Goal: Task Accomplishment & Management: Manage account settings

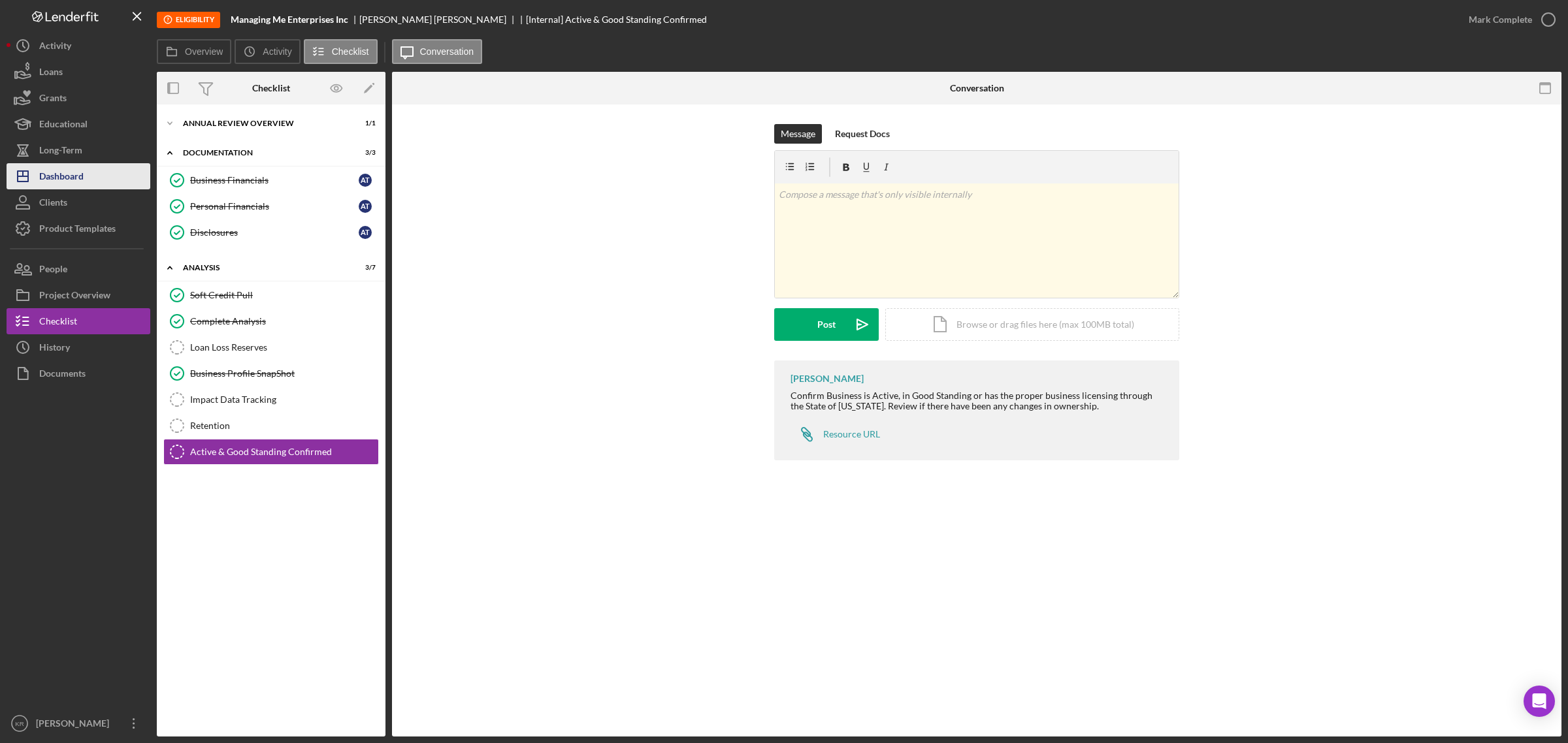
click at [108, 177] on button "Icon/Dashboard Dashboard" at bounding box center [79, 176] width 144 height 26
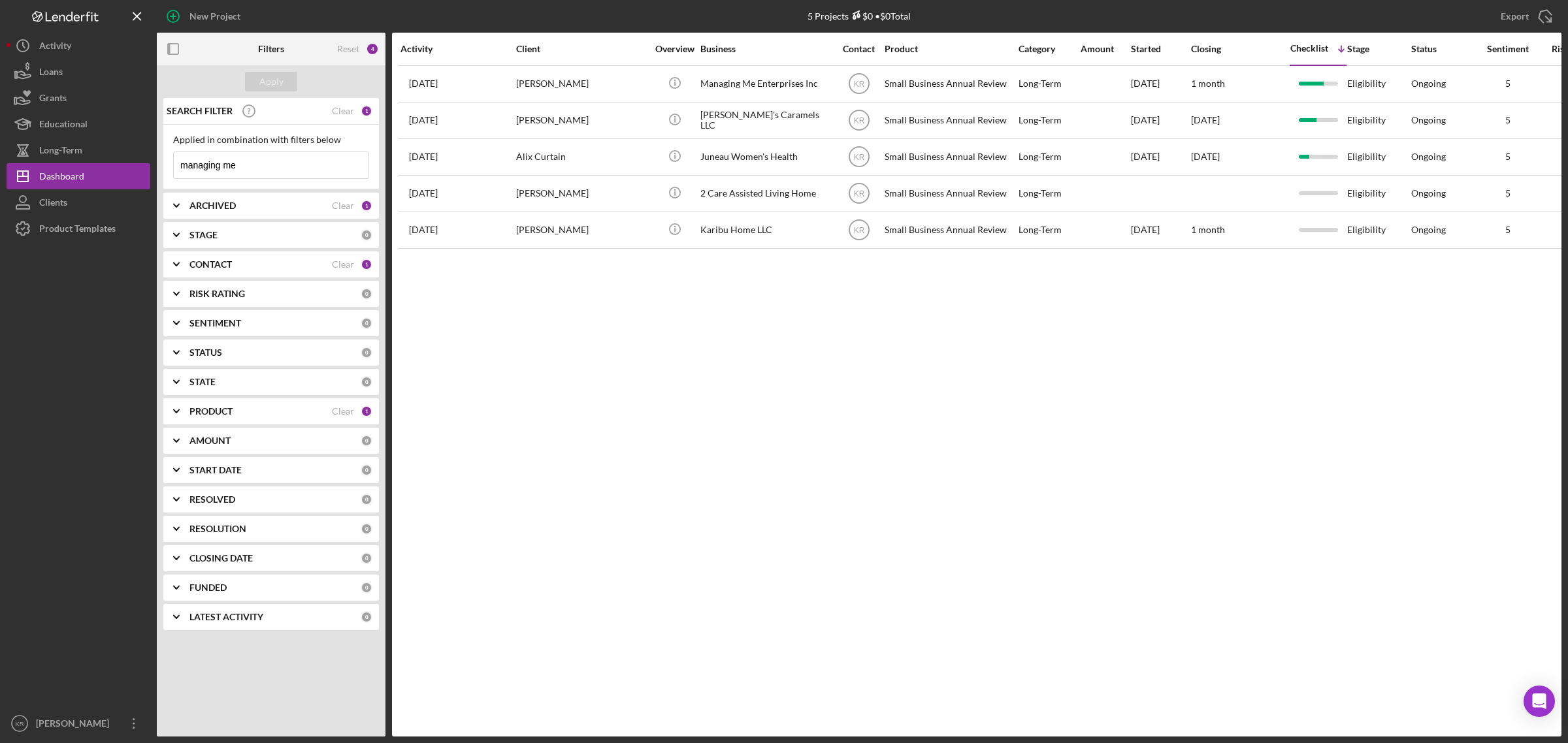
click at [291, 181] on div "Applied in combination with filters below managing me Icon/Menu Close" at bounding box center [271, 157] width 215 height 64
click at [292, 169] on input "managing me" at bounding box center [271, 165] width 195 height 26
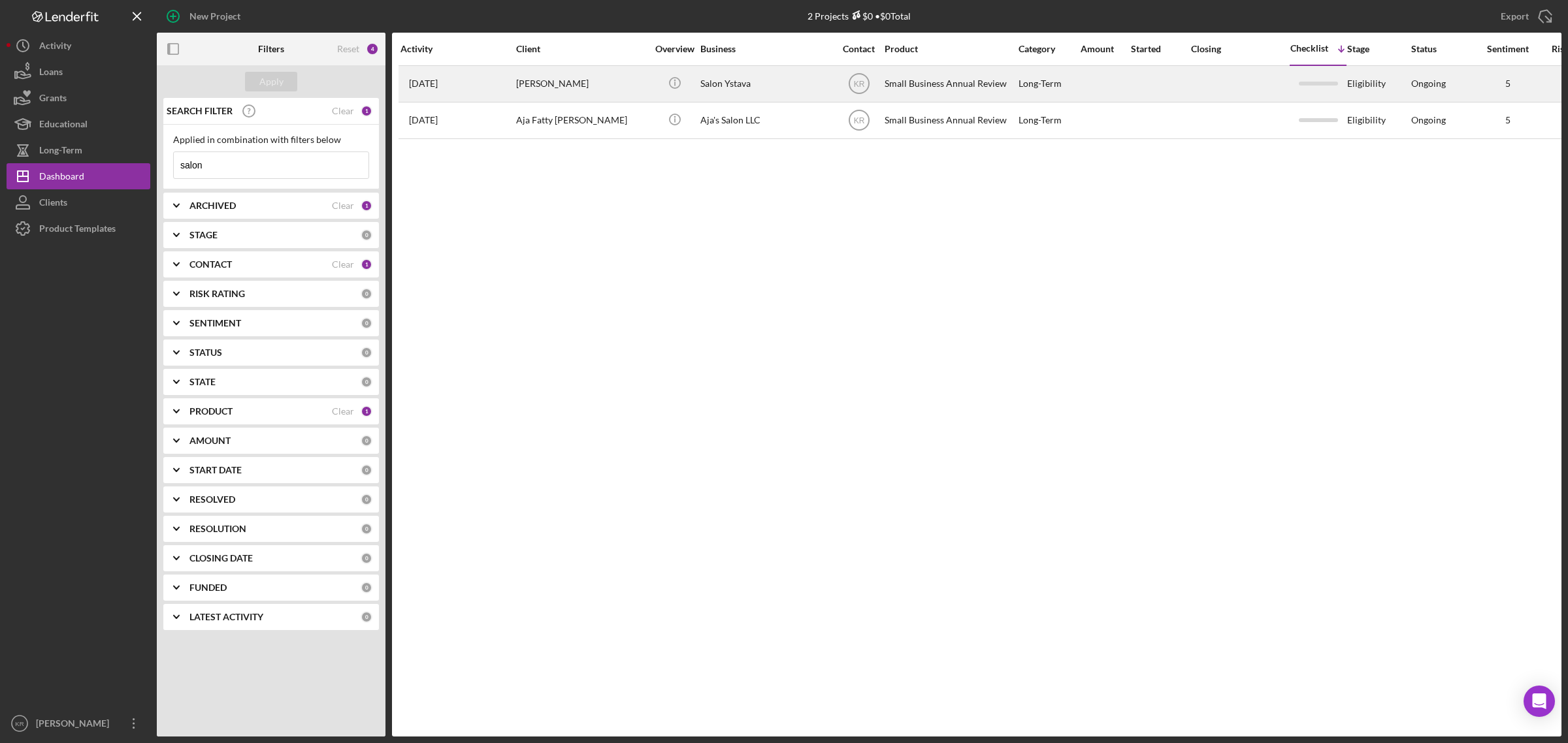
type input "salon"
click at [657, 79] on div "Icon/Info" at bounding box center [674, 84] width 49 height 35
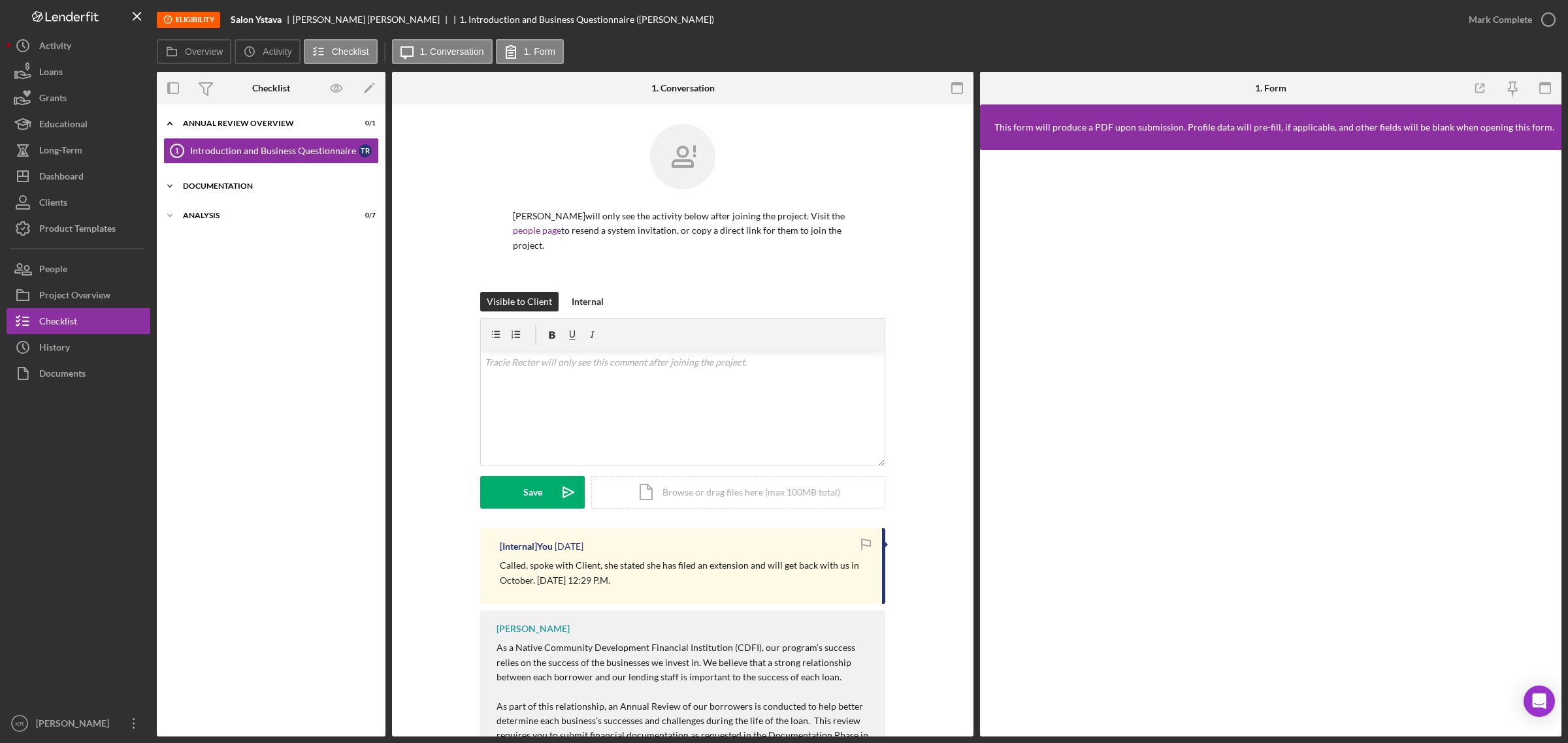
click at [277, 190] on div "Documentation" at bounding box center [276, 186] width 186 height 8
click at [291, 309] on div "Icon/Expander Analysis 0 / 7" at bounding box center [271, 301] width 229 height 26
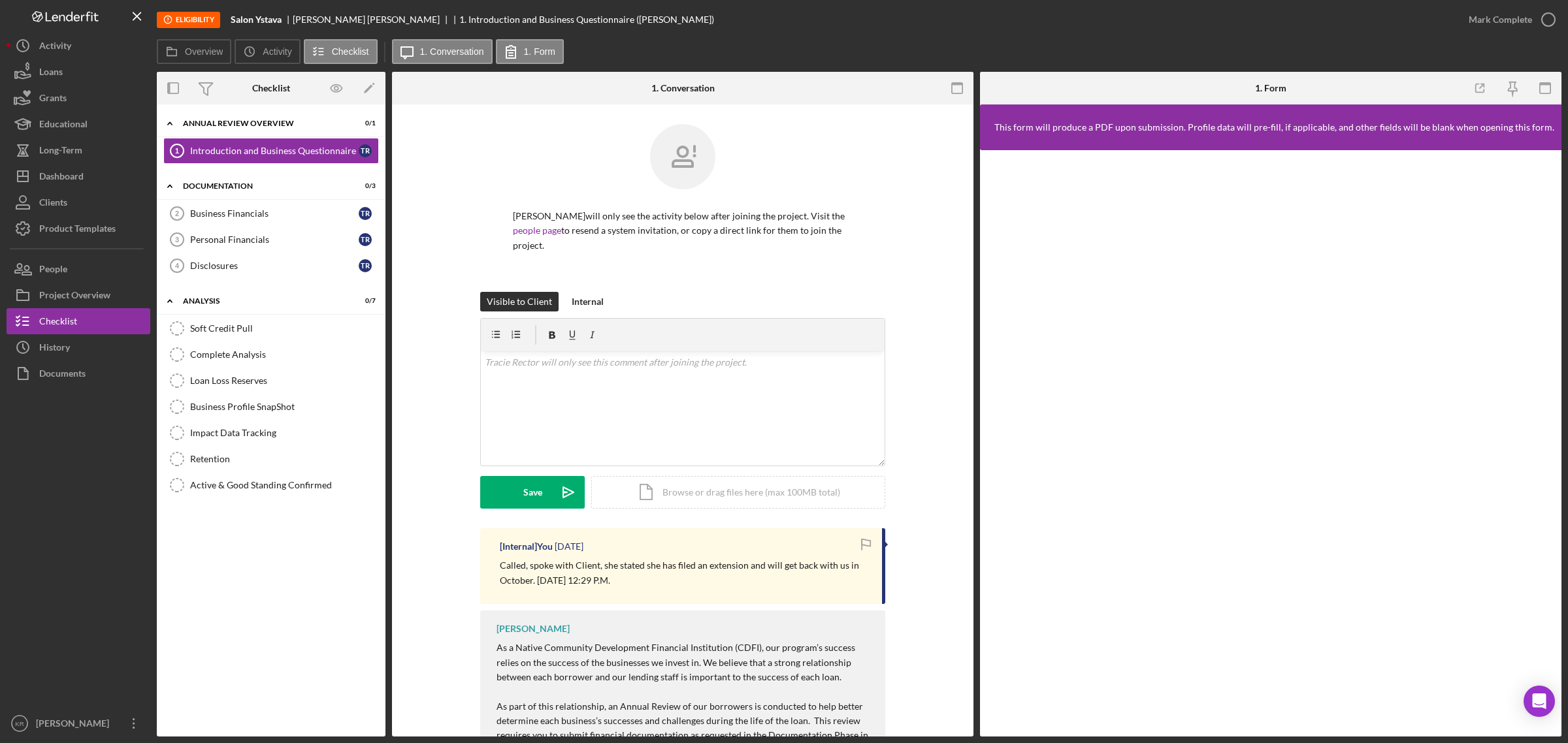
scroll to position [82, 0]
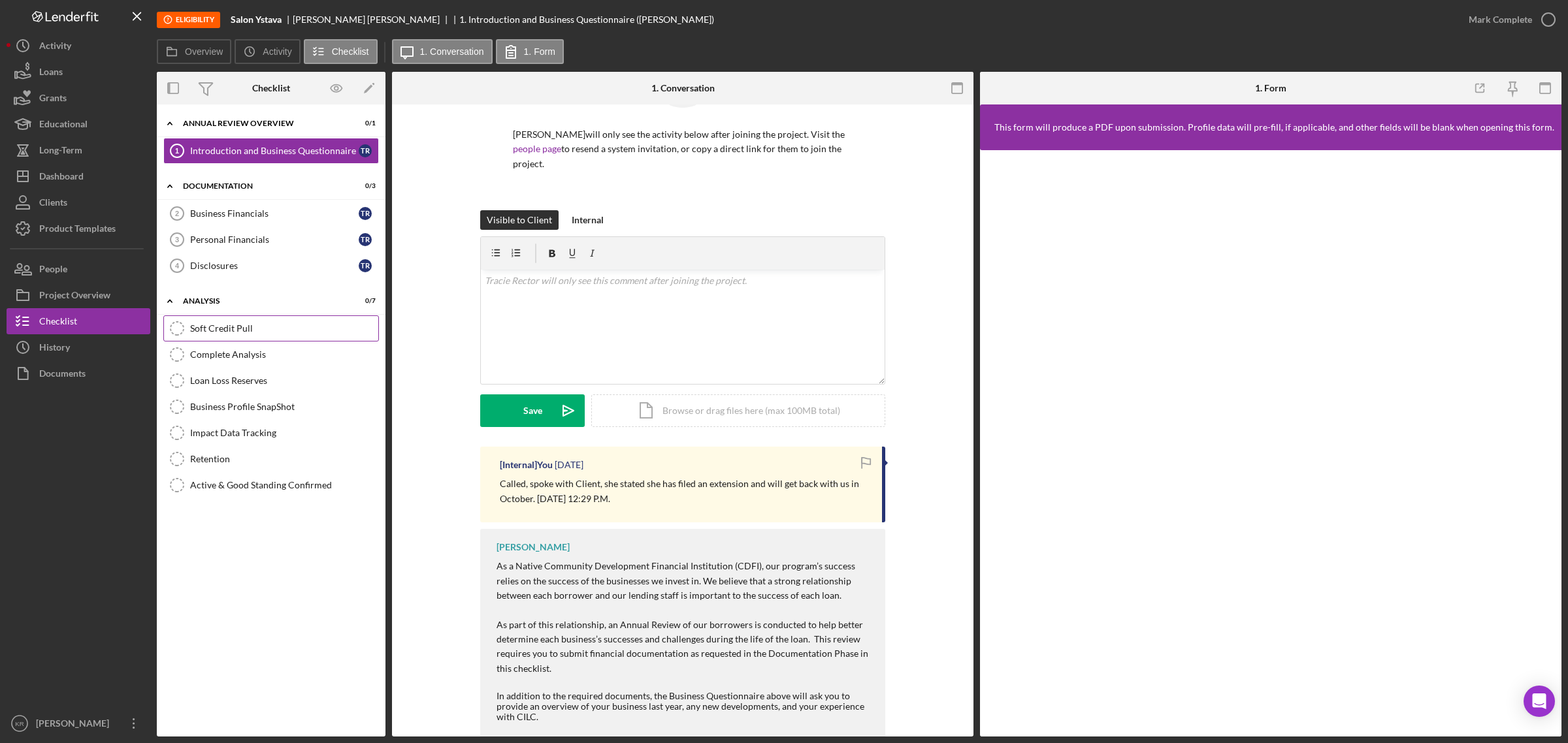
click at [324, 326] on div "Soft Credit Pull" at bounding box center [283, 328] width 188 height 11
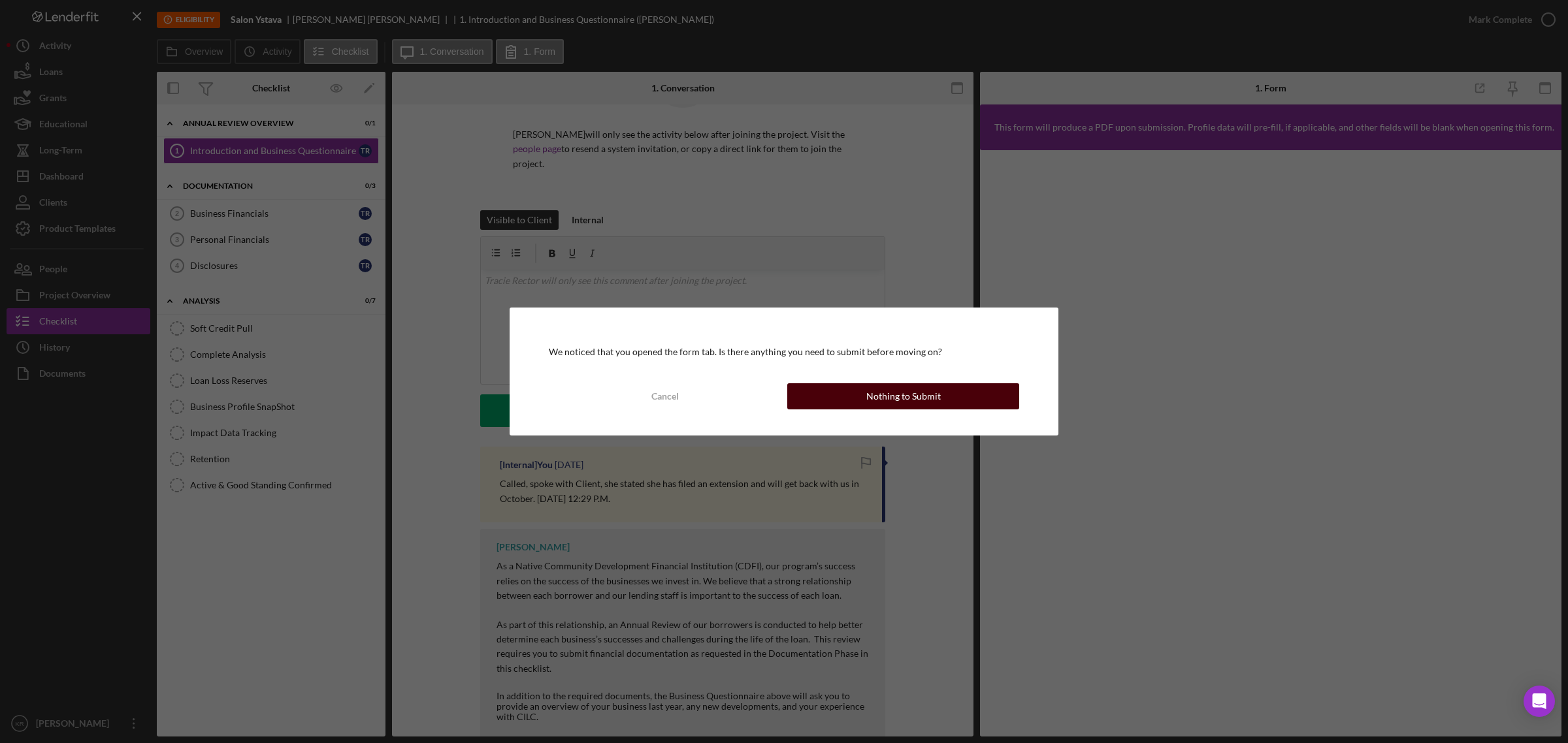
click at [829, 392] on button "Nothing to Submit" at bounding box center [903, 396] width 232 height 26
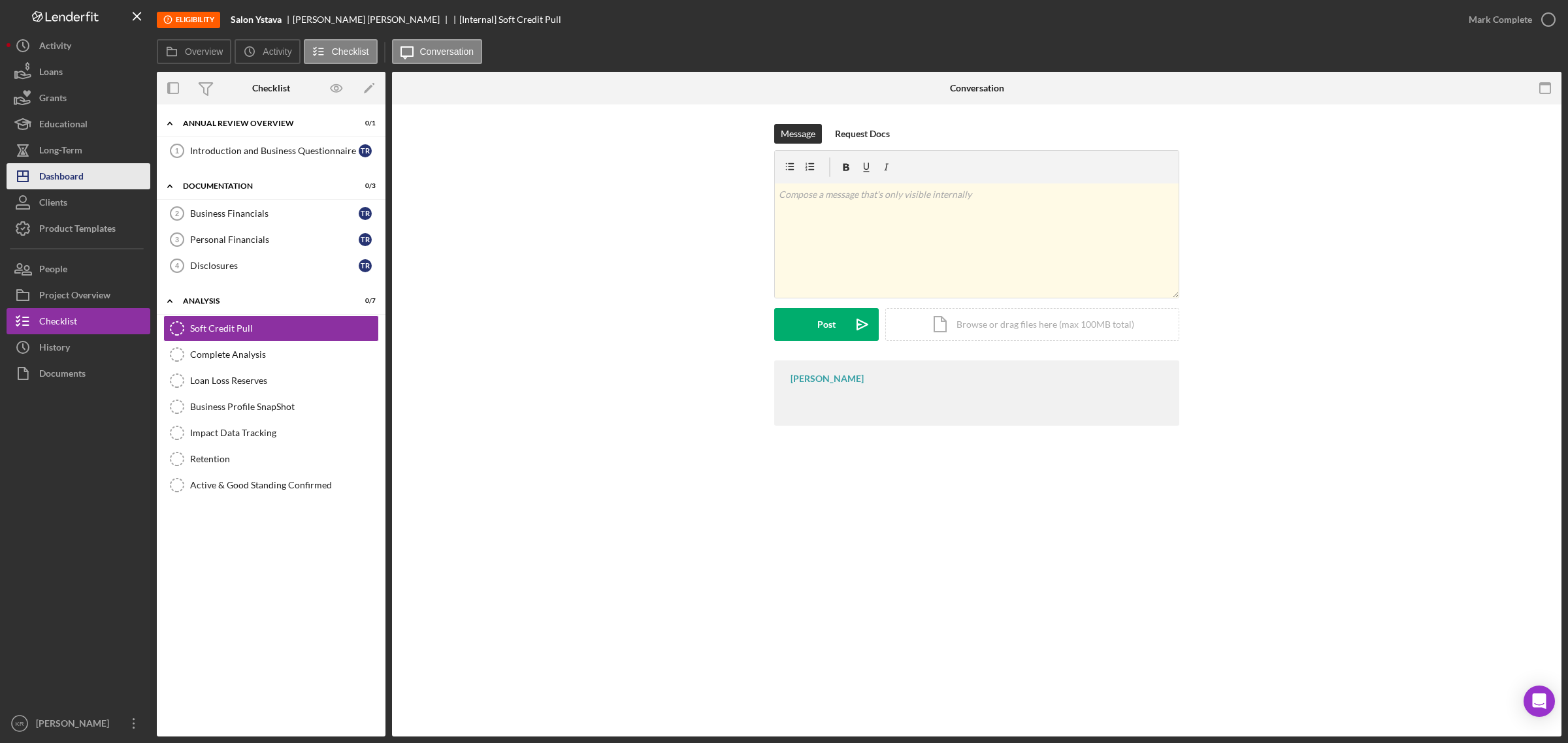
click at [78, 178] on div "Dashboard" at bounding box center [61, 178] width 45 height 29
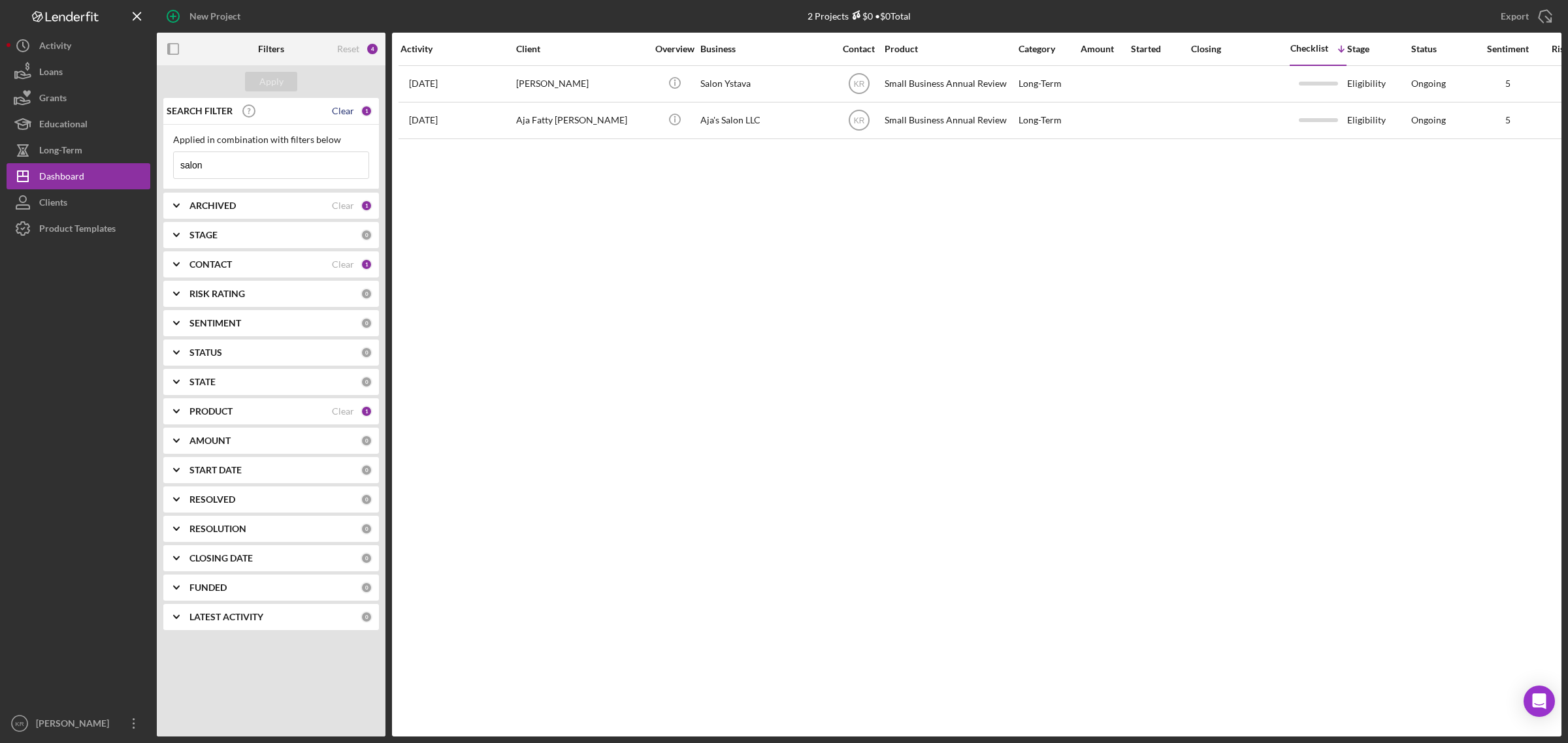
click at [348, 112] on div "Clear" at bounding box center [343, 111] width 22 height 11
click at [305, 159] on input at bounding box center [271, 165] width 195 height 26
click at [289, 165] on input "Tippe" at bounding box center [271, 165] width 195 height 26
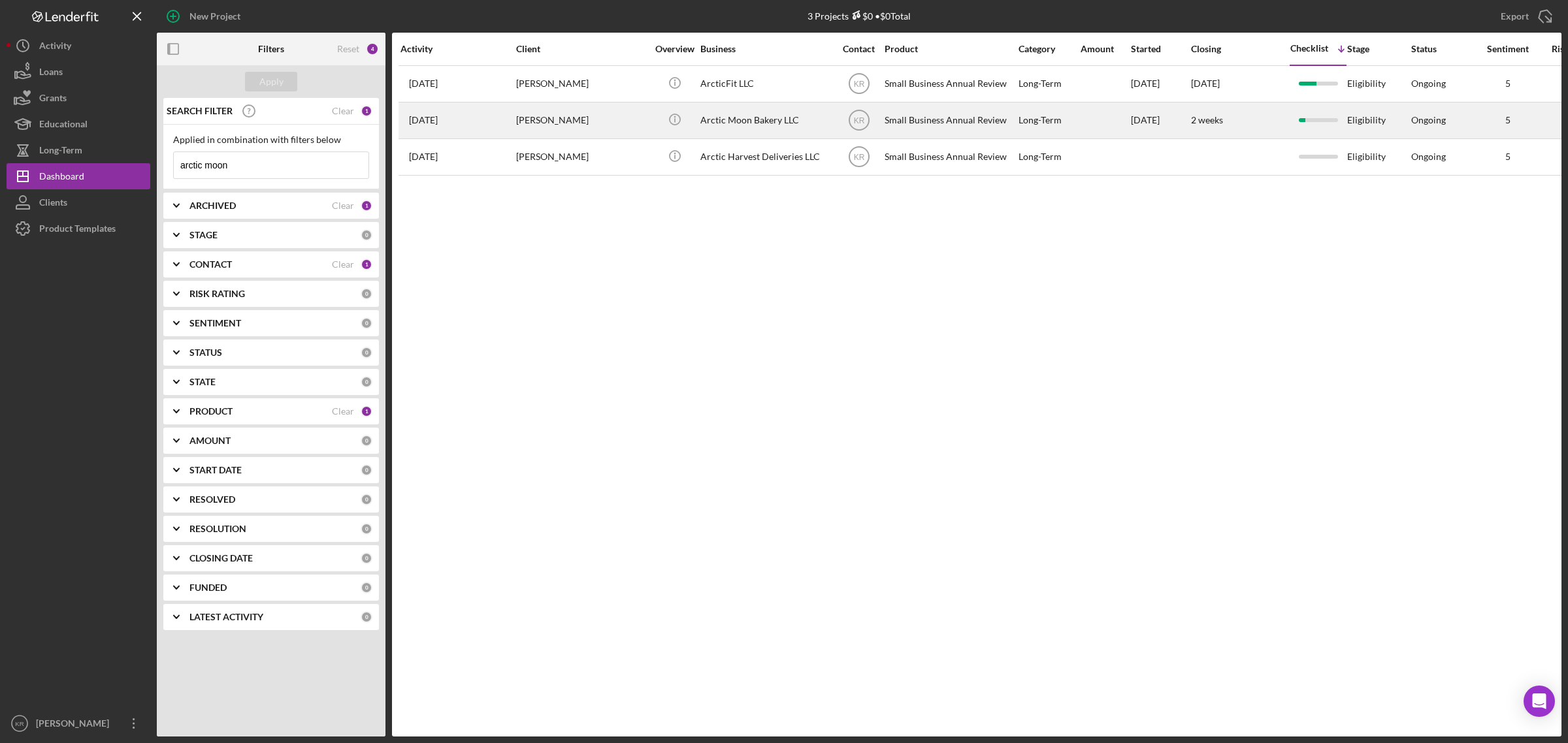
type input "arctic moon"
click at [583, 126] on div "[PERSON_NAME]" at bounding box center [581, 121] width 131 height 35
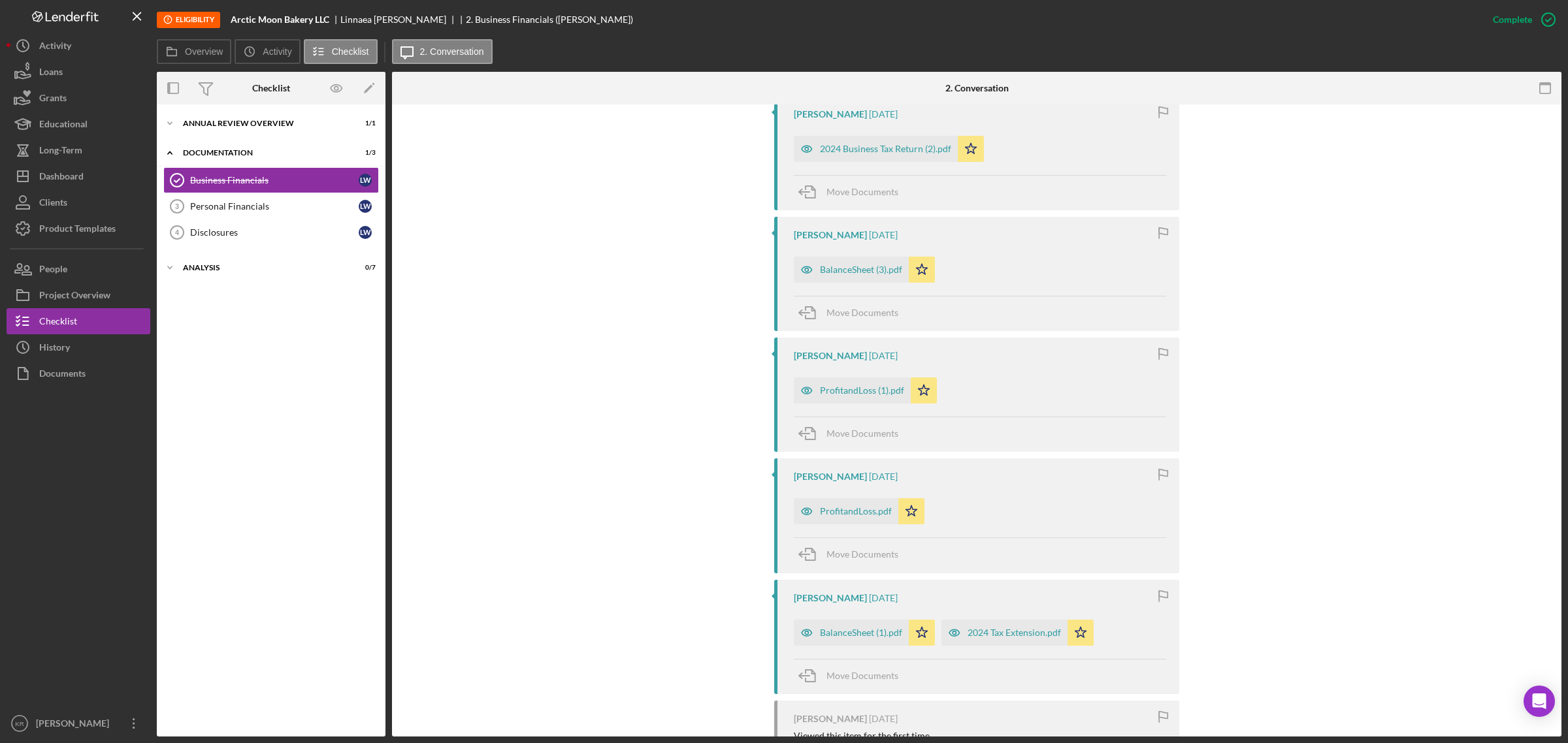
scroll to position [696, 0]
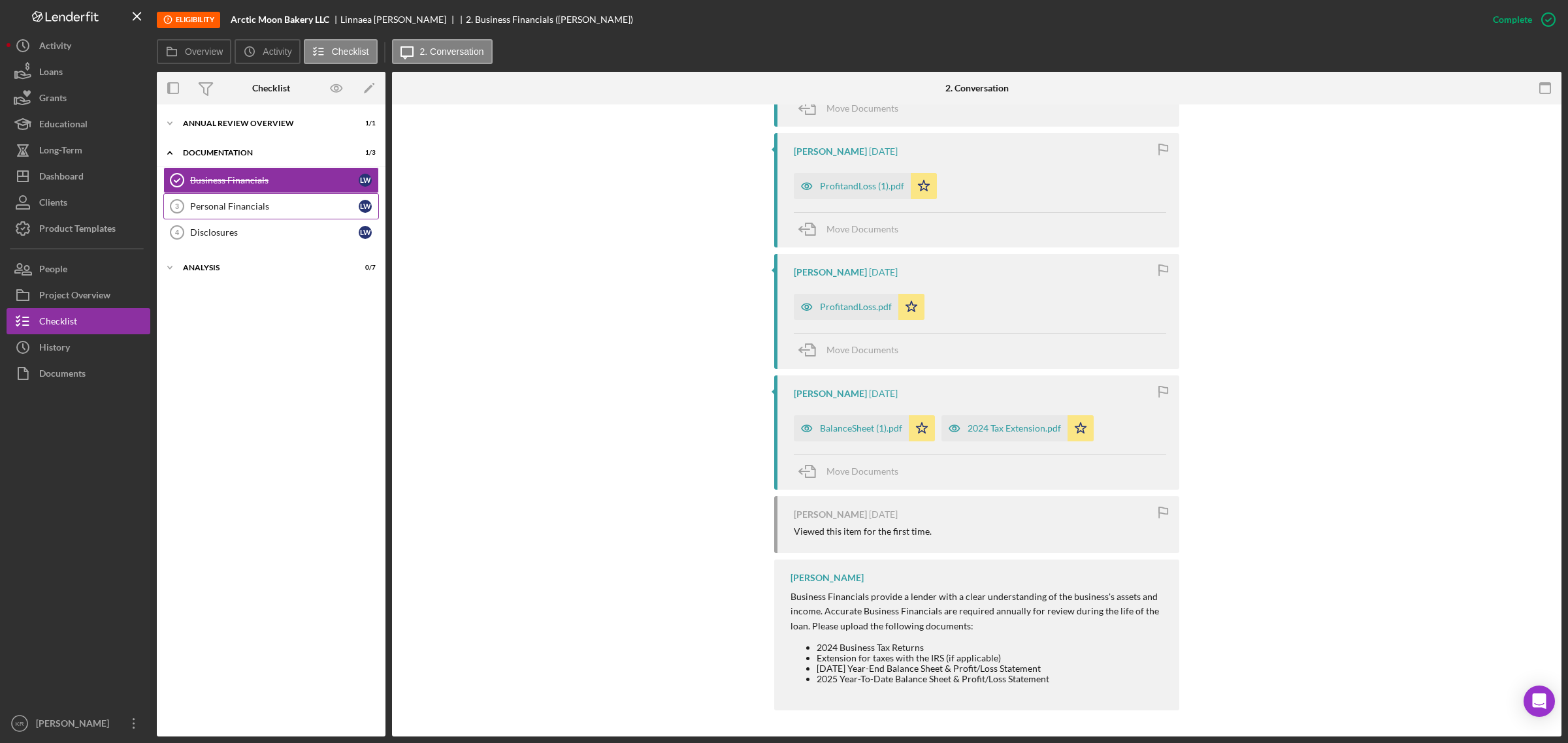
click at [219, 200] on link "Personal Financials 3 Personal Financials [PERSON_NAME]" at bounding box center [271, 206] width 215 height 26
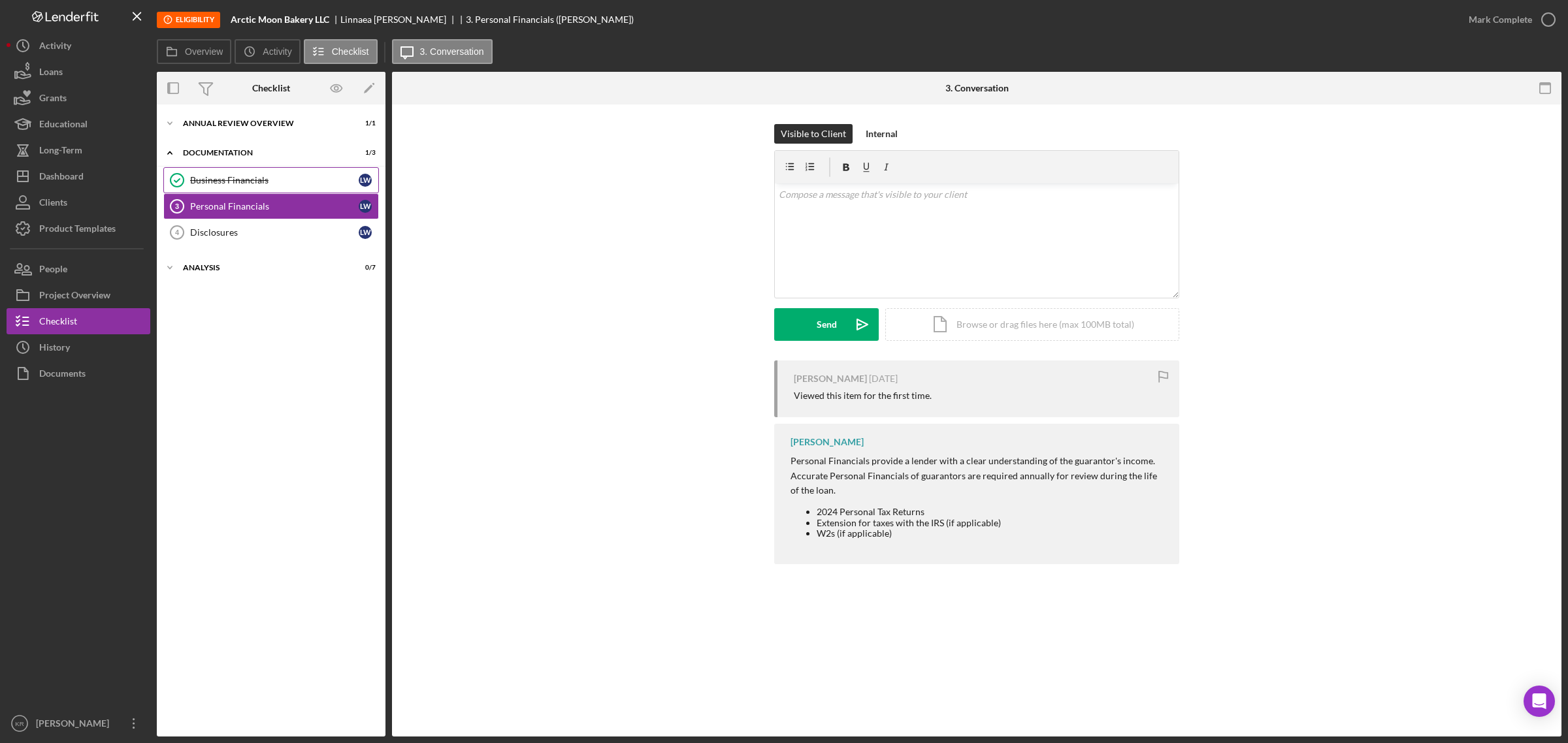
click at [287, 180] on div "Business Financials" at bounding box center [274, 180] width 168 height 11
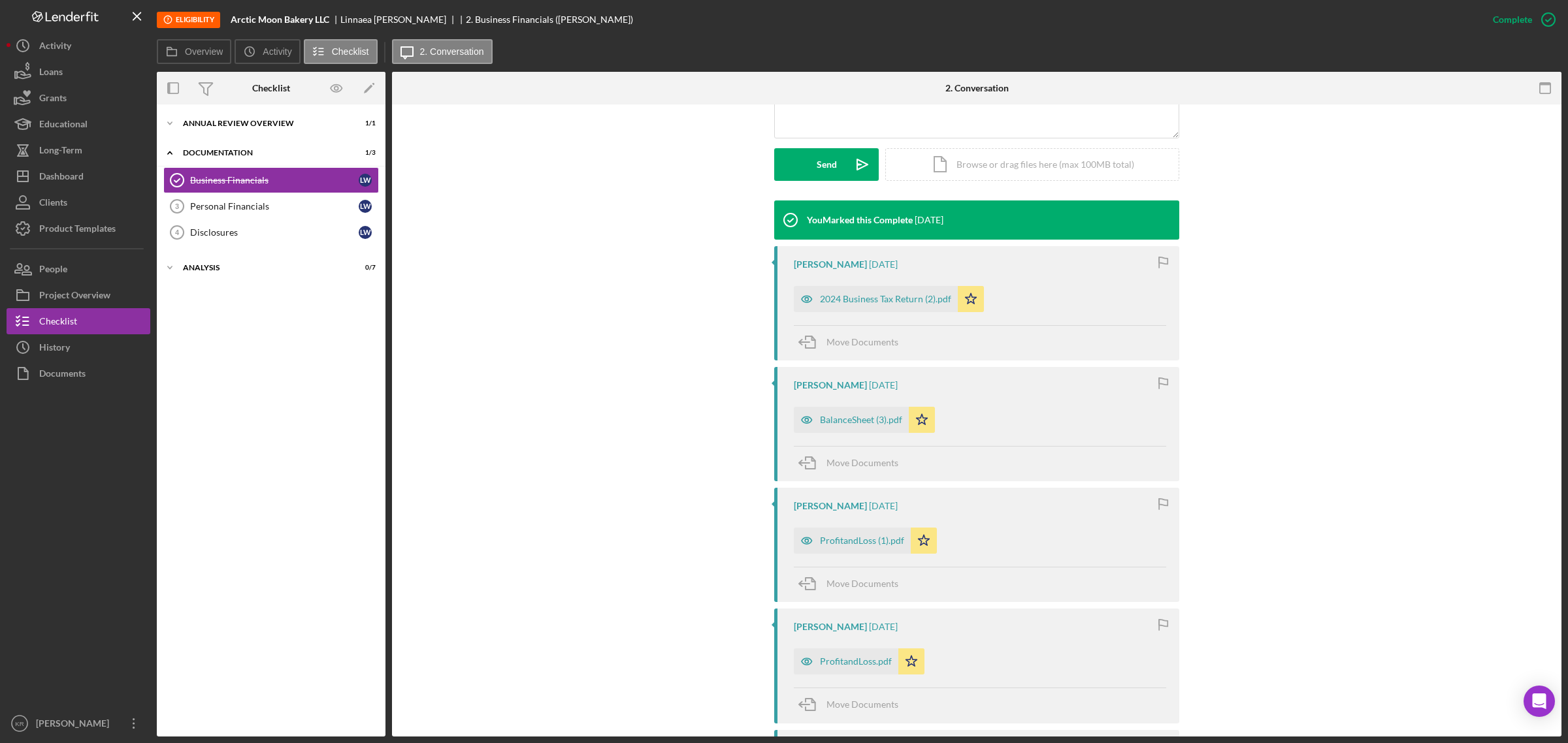
scroll to position [326, 0]
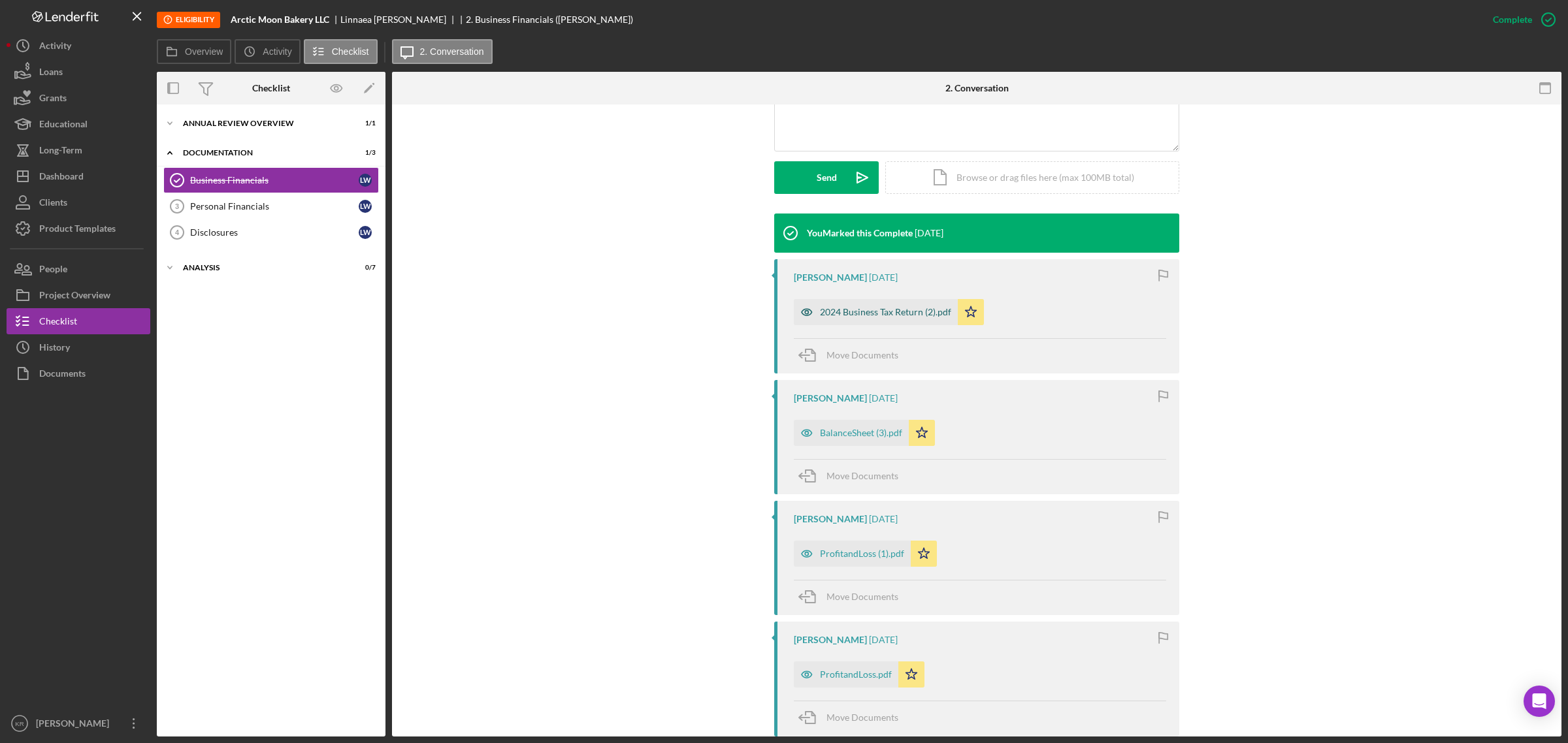
click at [864, 316] on div "2024 Business Tax Return (2).pdf" at bounding box center [885, 312] width 131 height 11
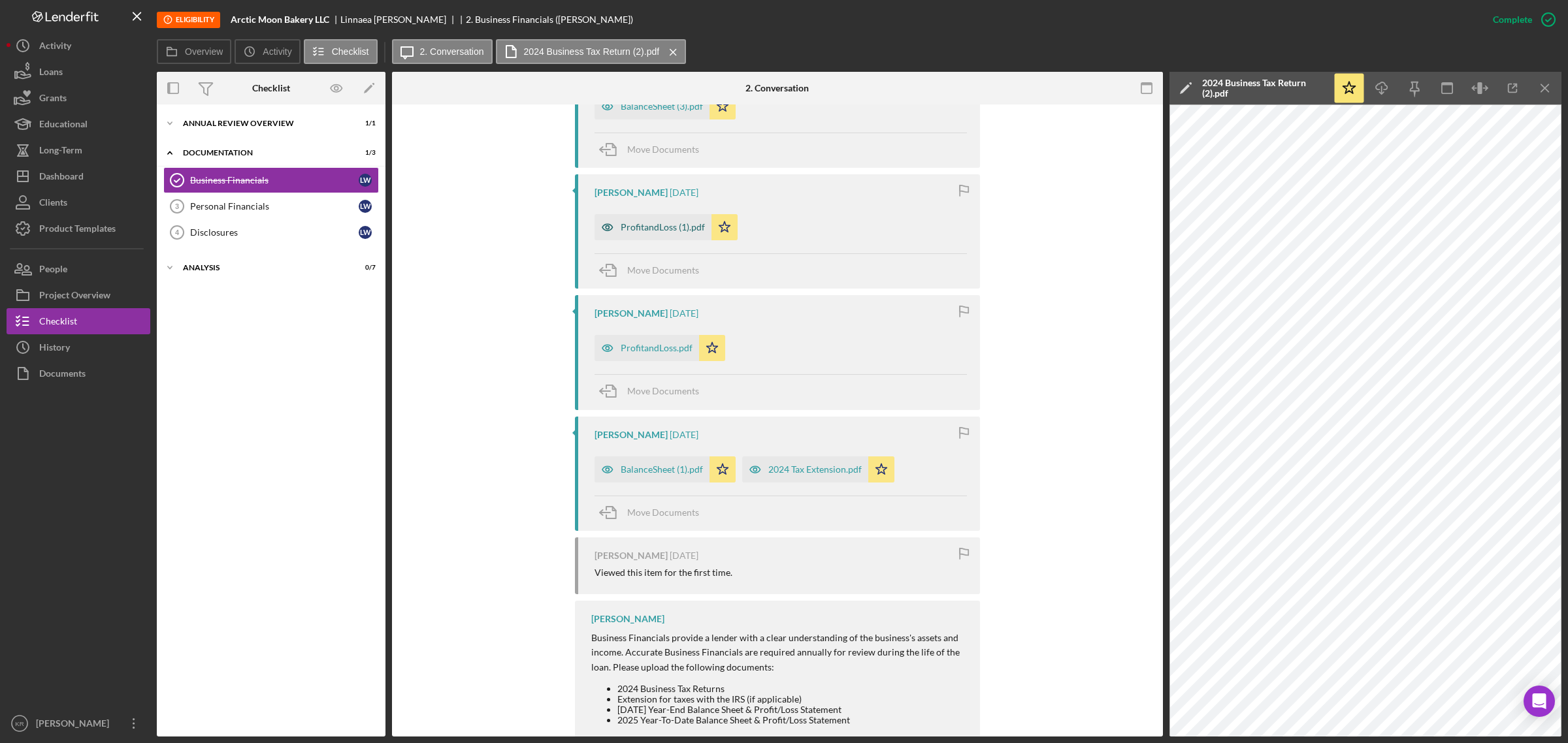
click at [634, 225] on div "ProfitandLoss (1).pdf" at bounding box center [662, 227] width 85 height 11
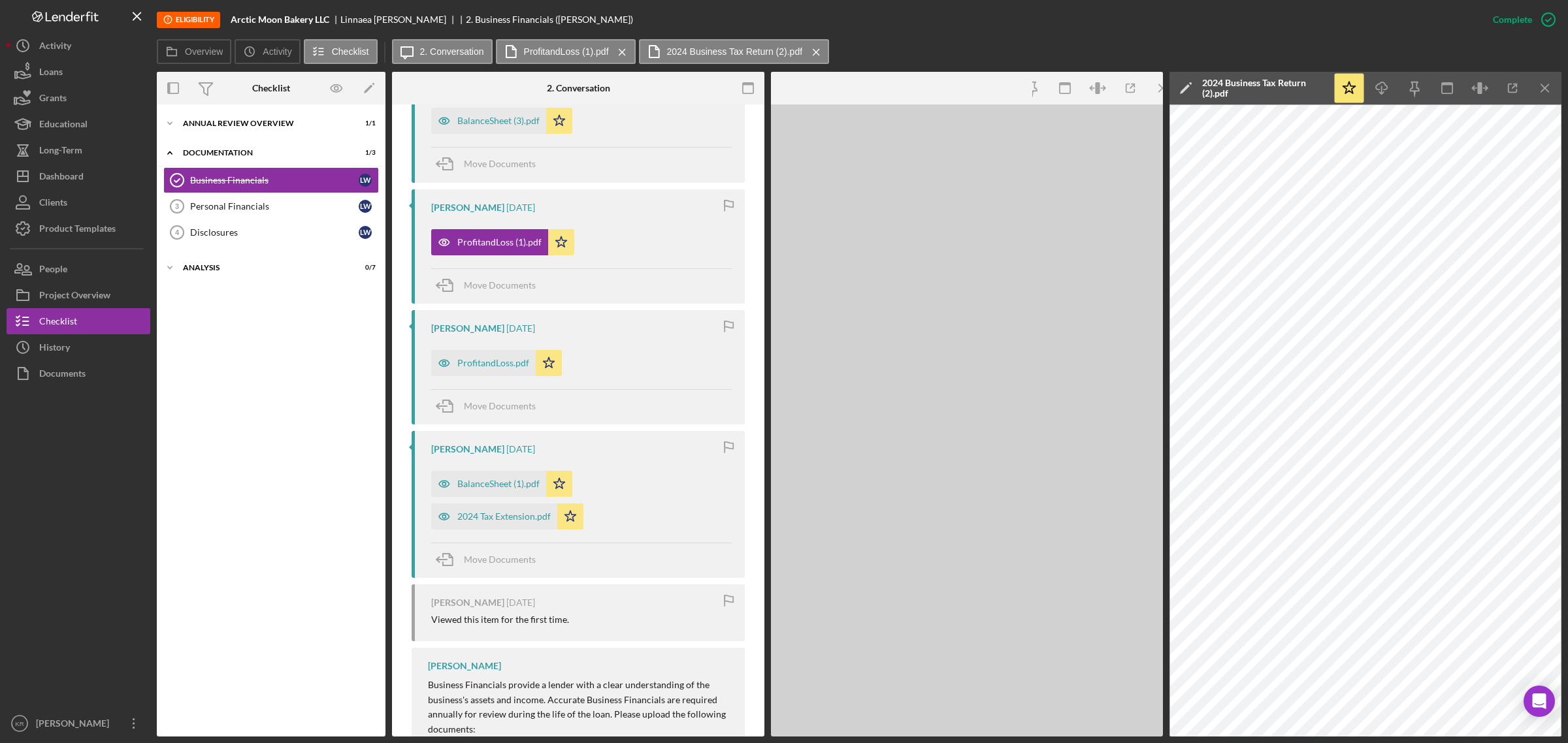
scroll to position [668, 0]
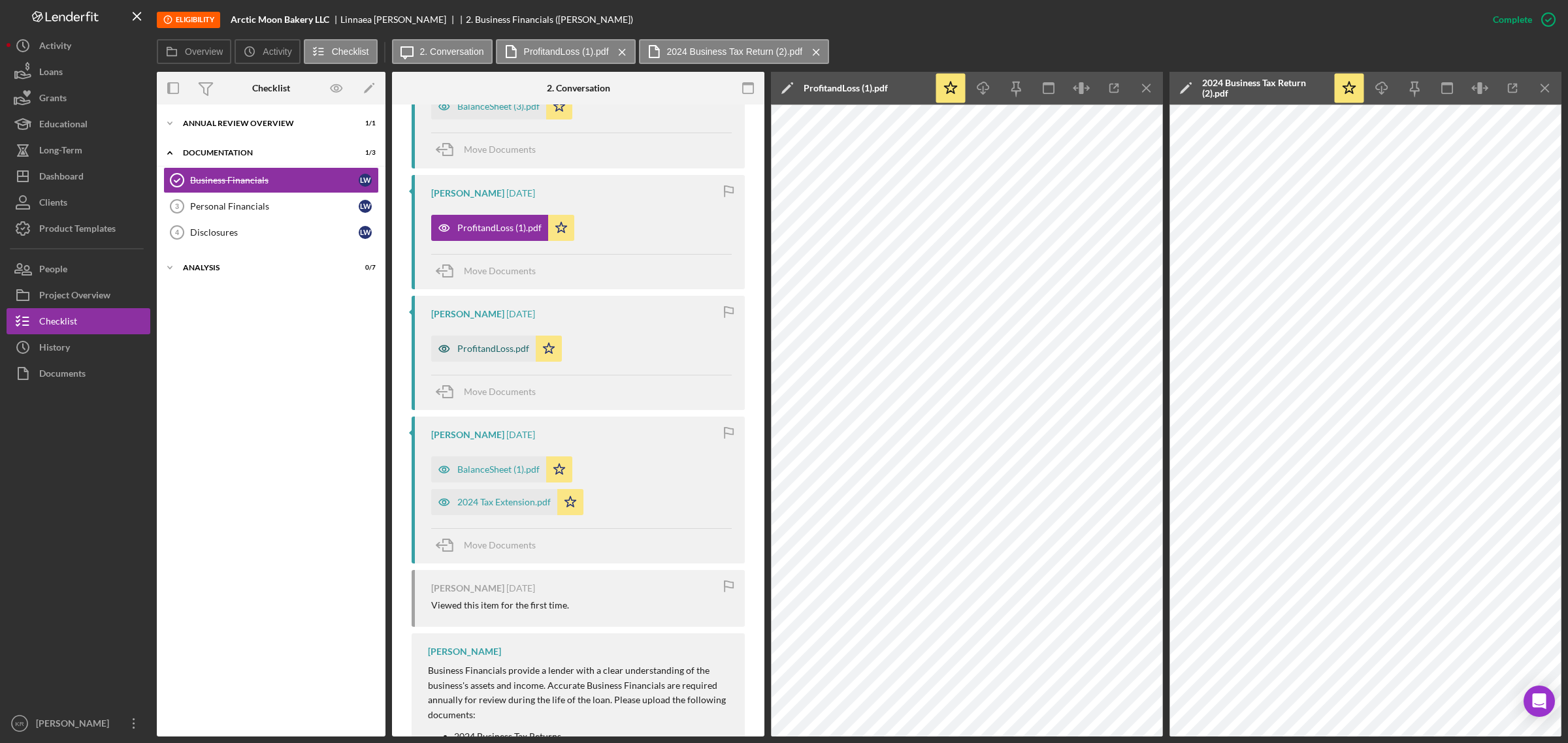
click at [482, 361] on div "ProfitandLoss.pdf" at bounding box center [483, 349] width 104 height 26
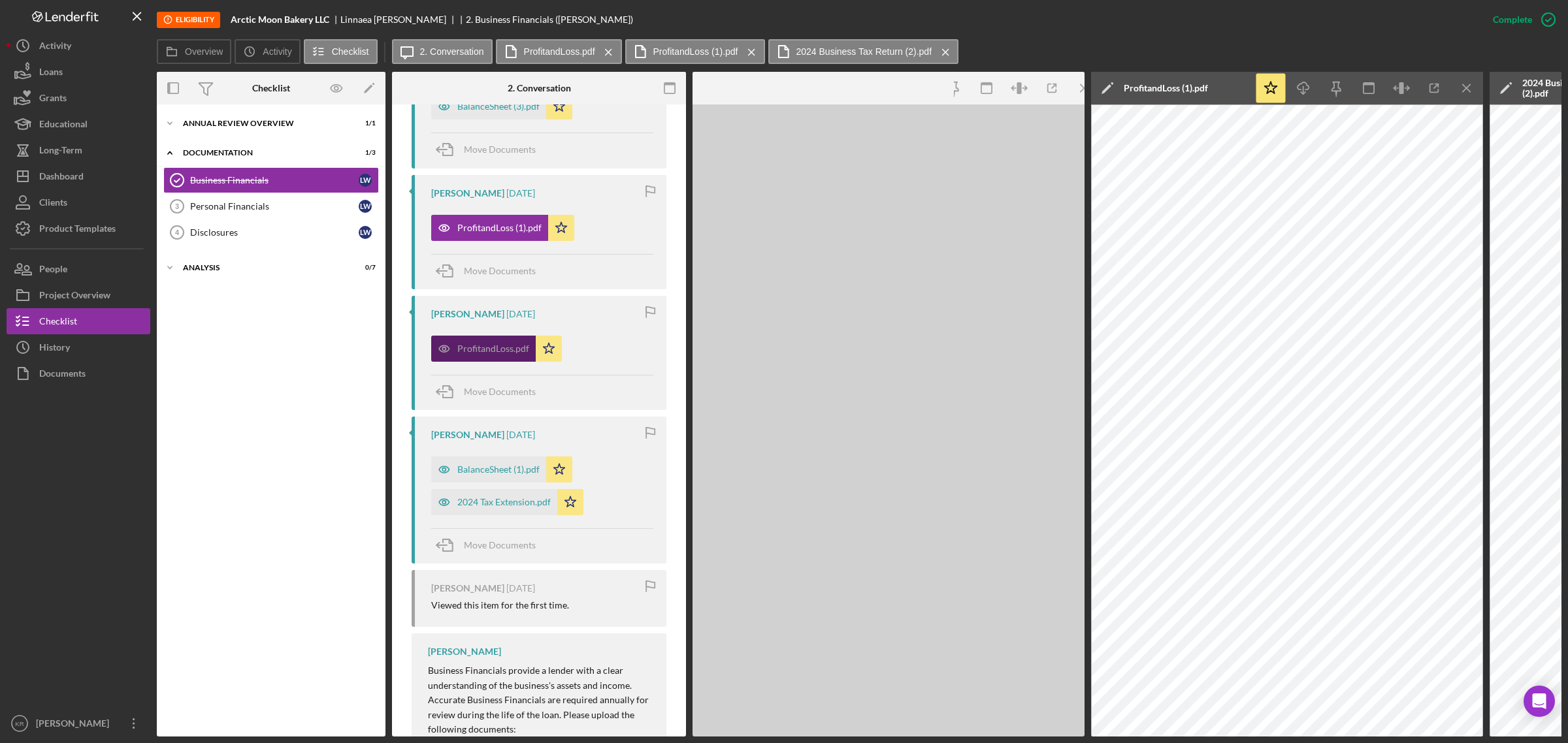
scroll to position [683, 0]
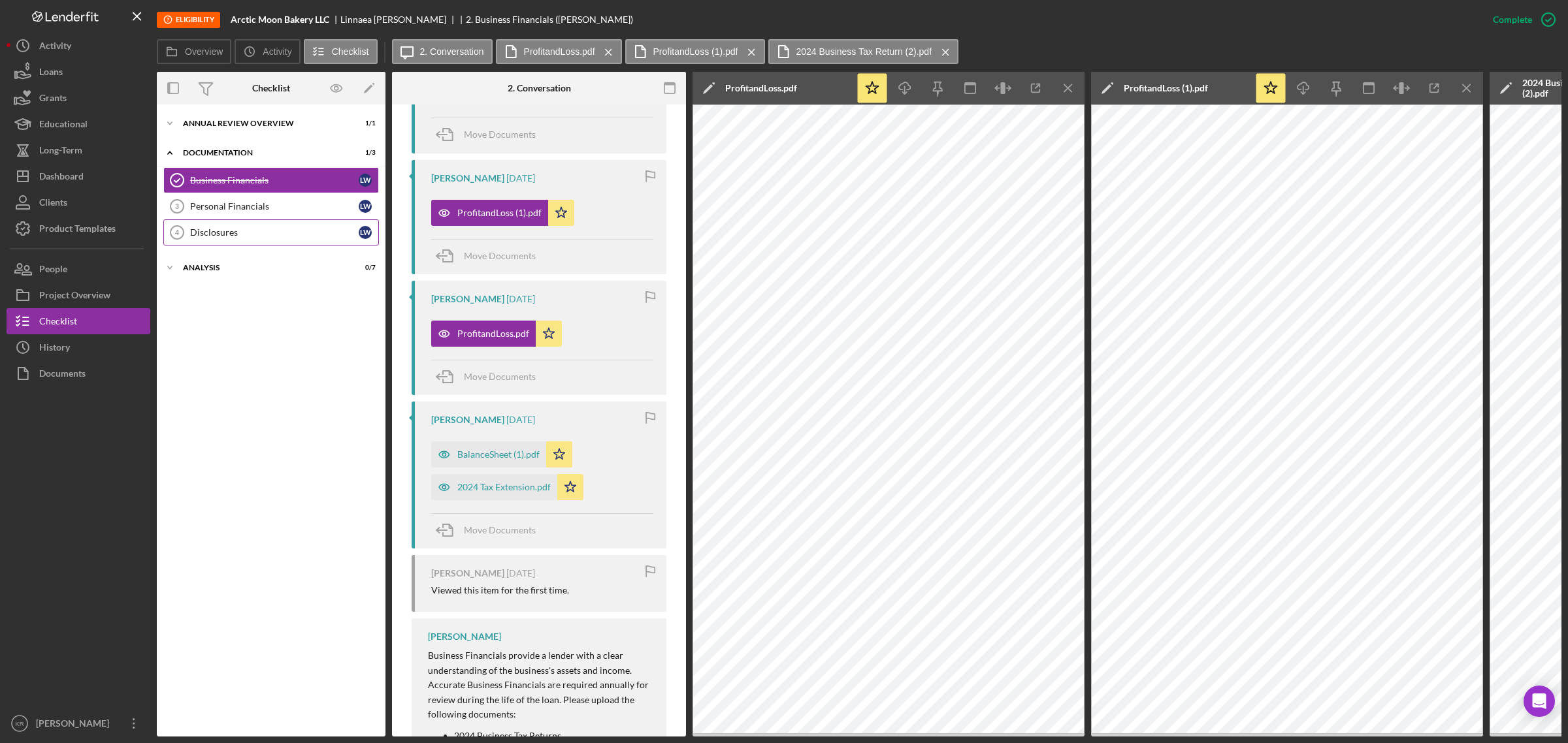
click at [295, 243] on link "Disclosures 4 Disclosures [PERSON_NAME]" at bounding box center [271, 232] width 215 height 26
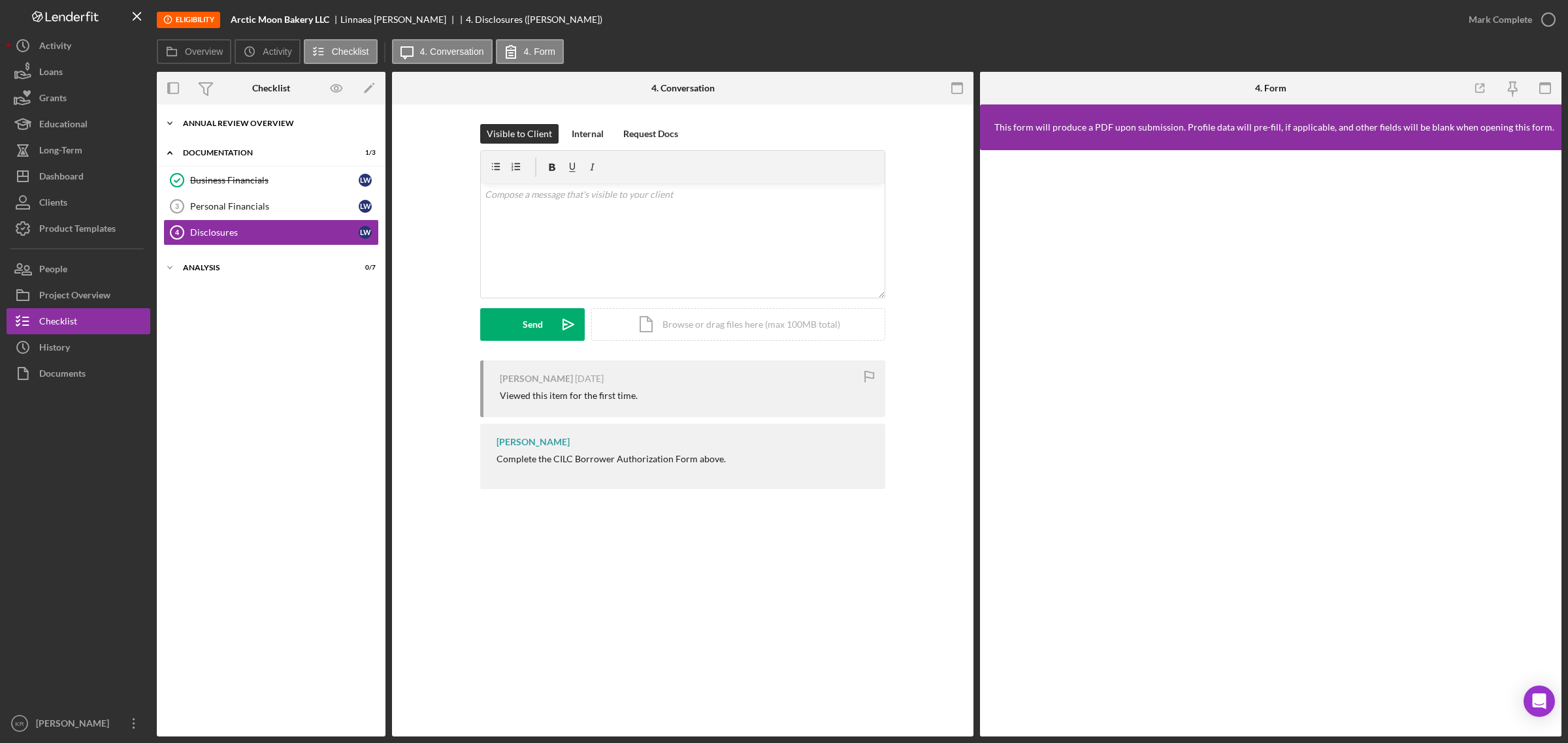
click at [217, 126] on div "Annual Review Overview" at bounding box center [276, 124] width 186 height 8
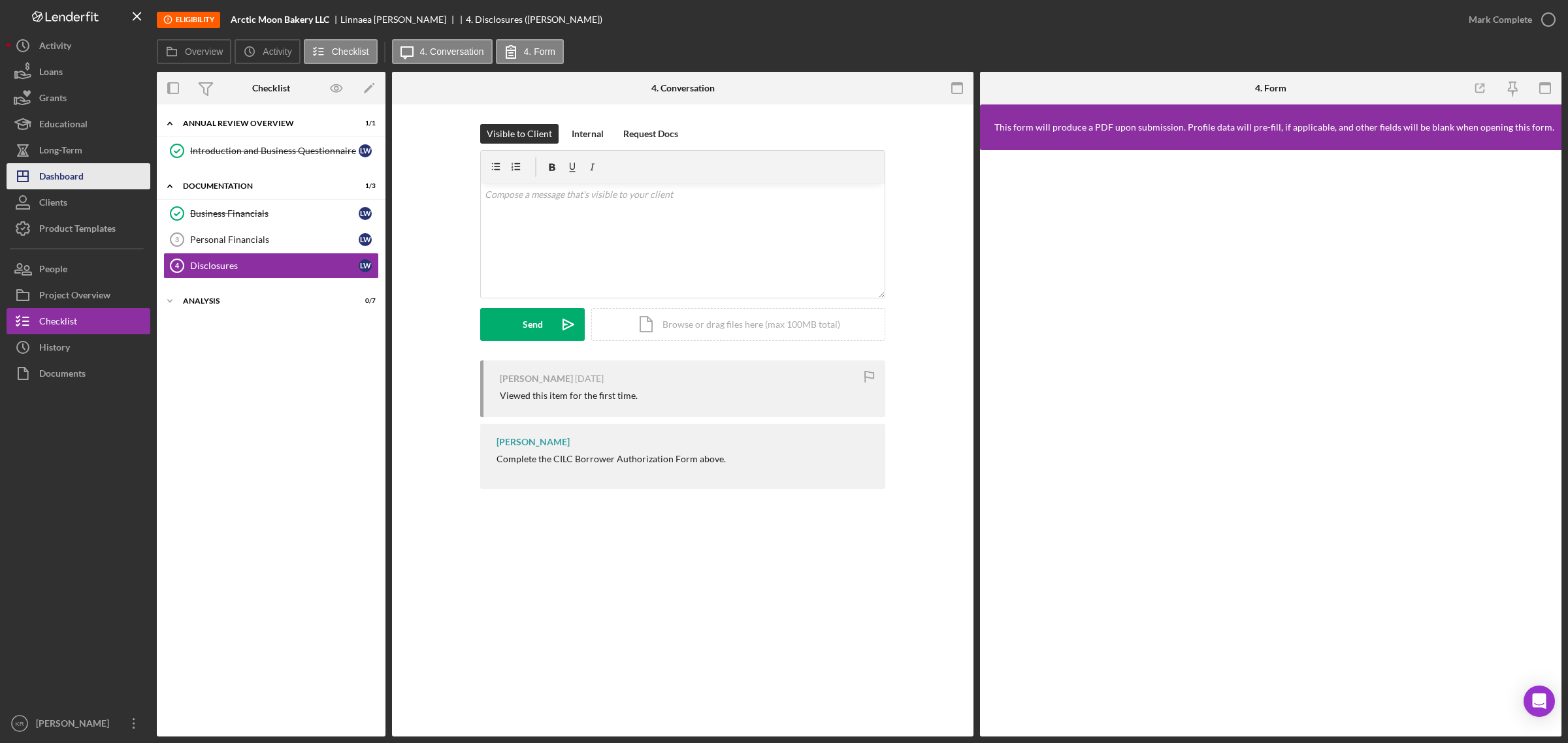
click at [41, 167] on div "Dashboard" at bounding box center [61, 178] width 45 height 29
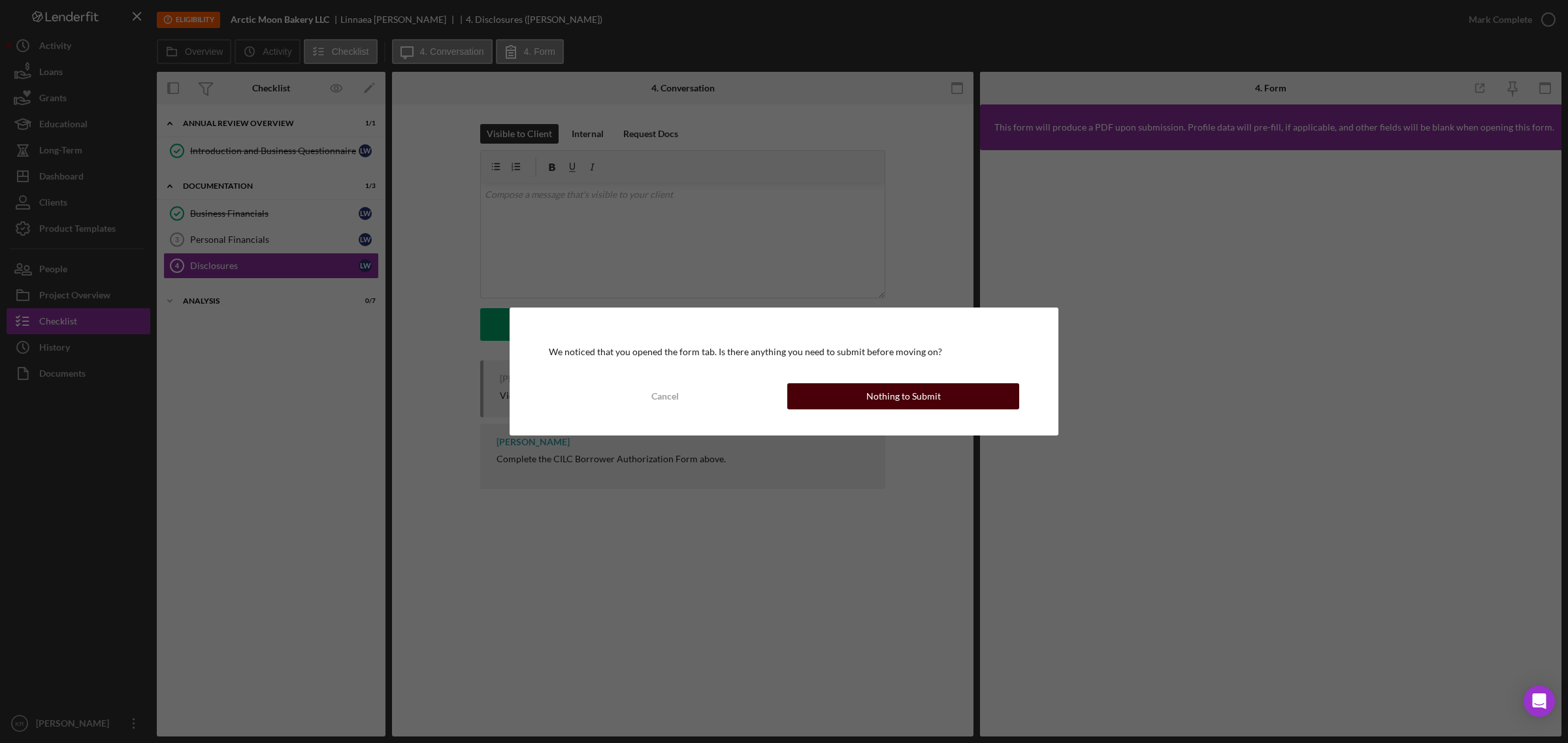
click at [861, 408] on button "Nothing to Submit" at bounding box center [903, 396] width 232 height 26
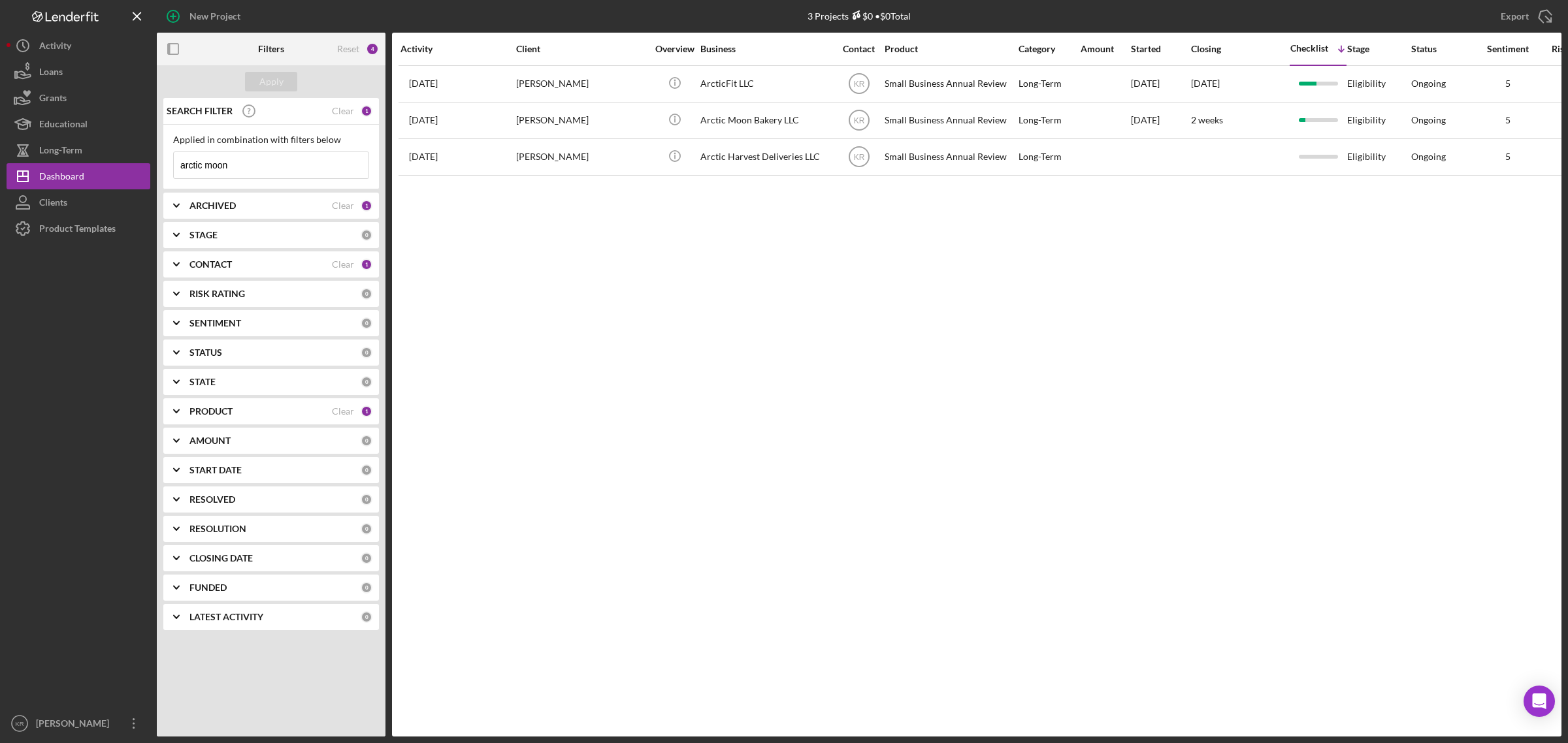
click at [243, 177] on input "arctic moon" at bounding box center [271, 165] width 195 height 26
click at [245, 174] on input "arctic moon" at bounding box center [271, 165] width 195 height 26
type input "a"
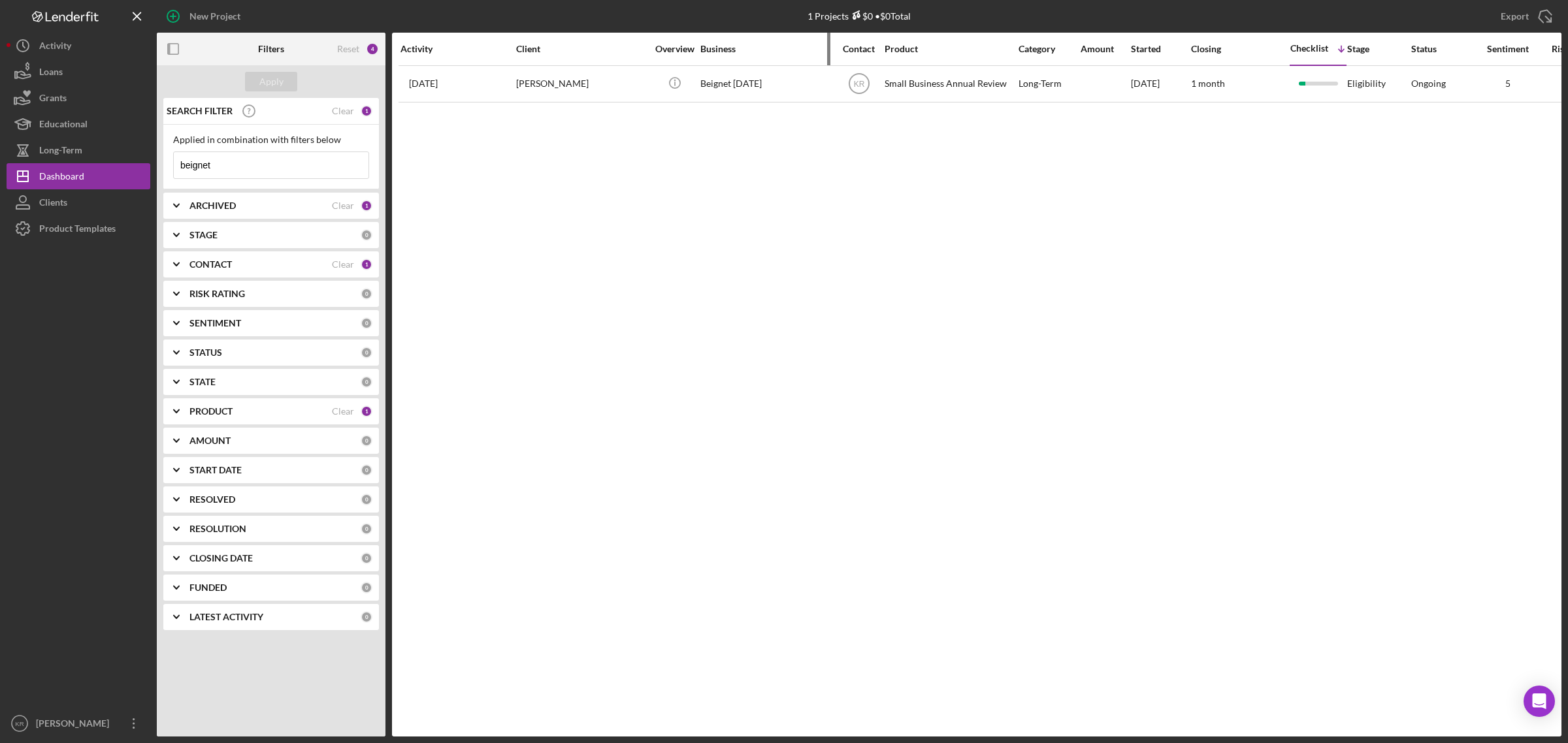
type input "beignet"
click at [753, 58] on div "Business" at bounding box center [765, 49] width 131 height 31
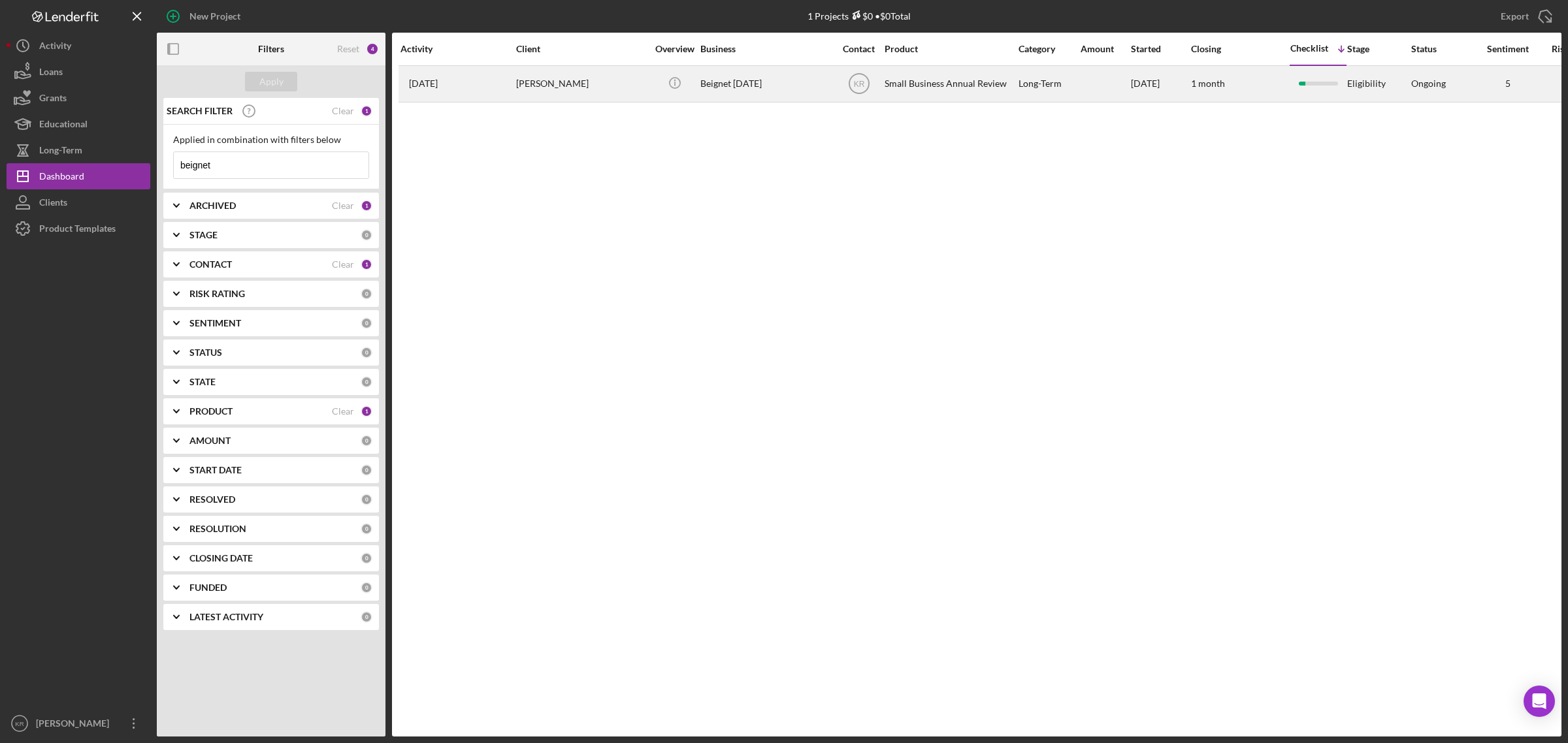
click at [755, 72] on div "Beignet [DATE]" at bounding box center [765, 84] width 131 height 35
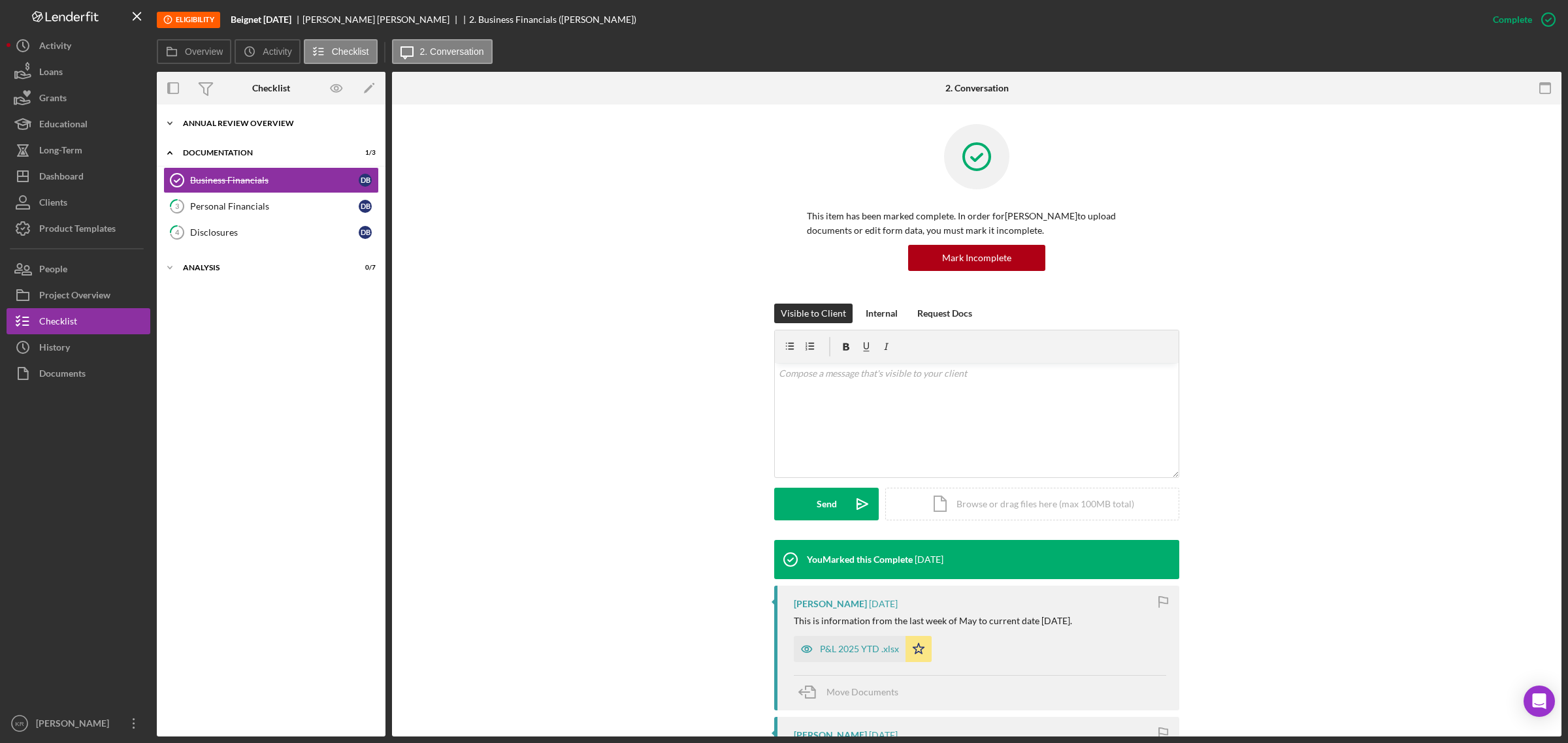
click at [311, 126] on div "Annual Review Overview" at bounding box center [276, 124] width 186 height 8
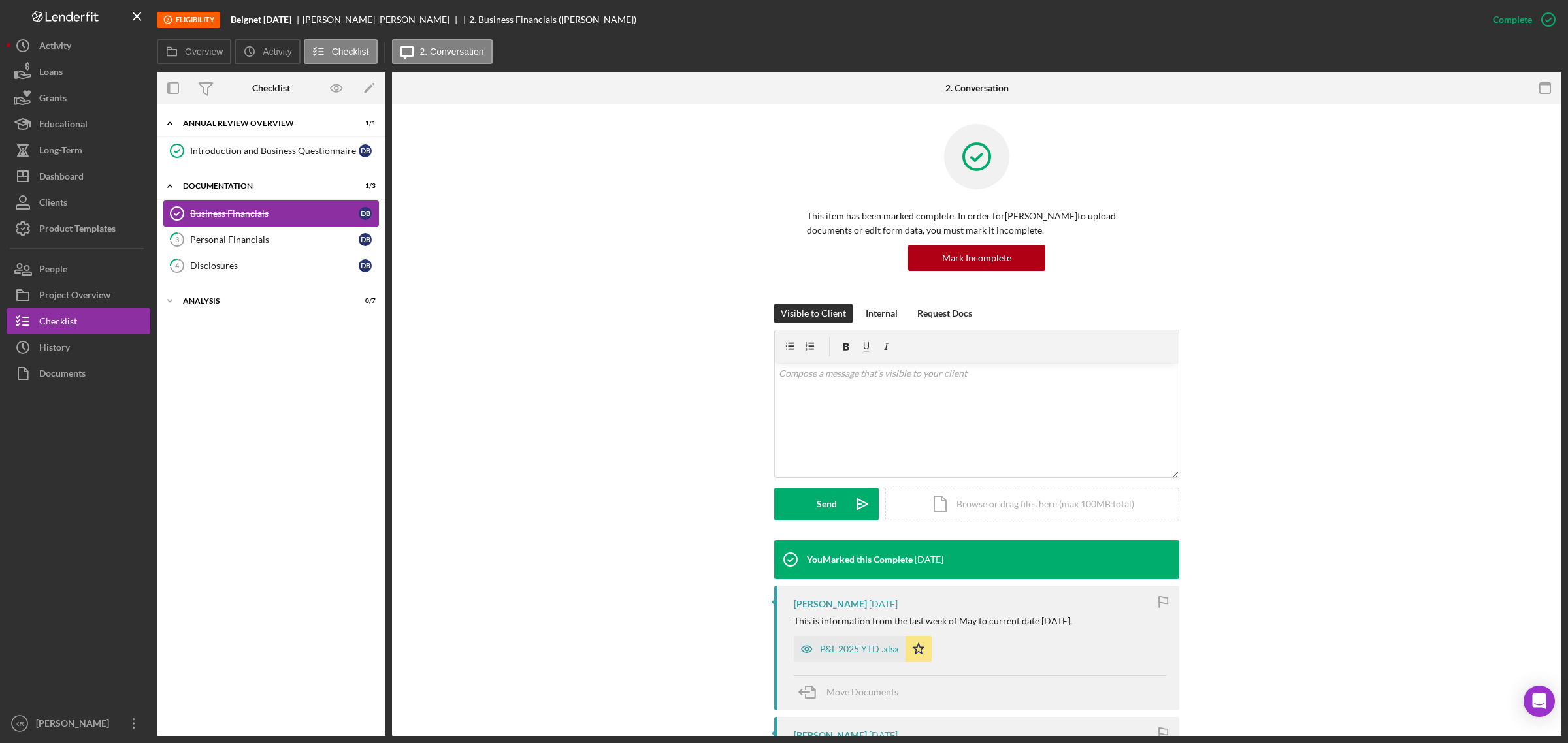
click at [282, 221] on link "Business Financials Business Financials D B" at bounding box center [271, 213] width 215 height 26
click at [260, 250] on link "3 Personal Financials D B" at bounding box center [271, 240] width 215 height 26
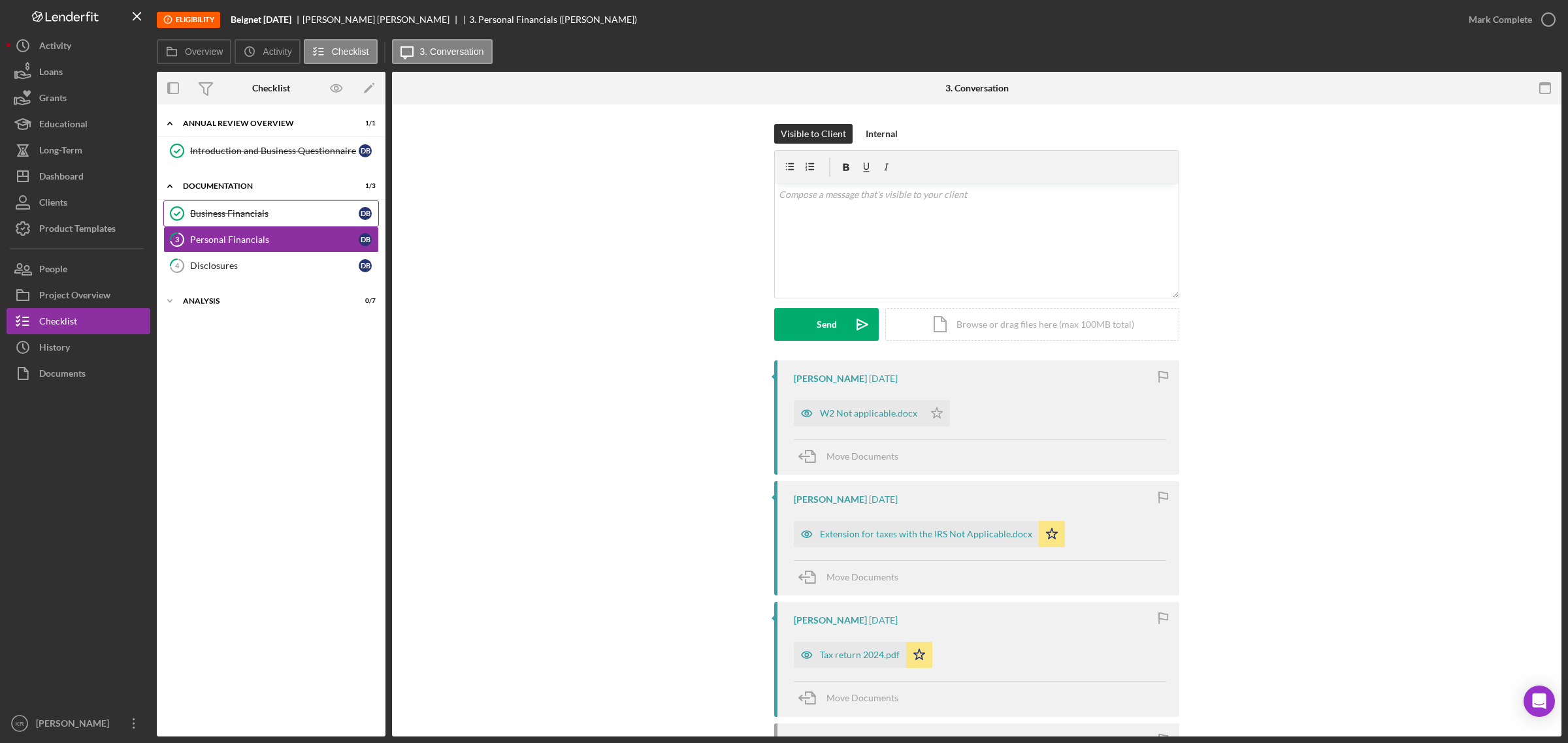
click at [262, 215] on div "Business Financials" at bounding box center [274, 213] width 168 height 11
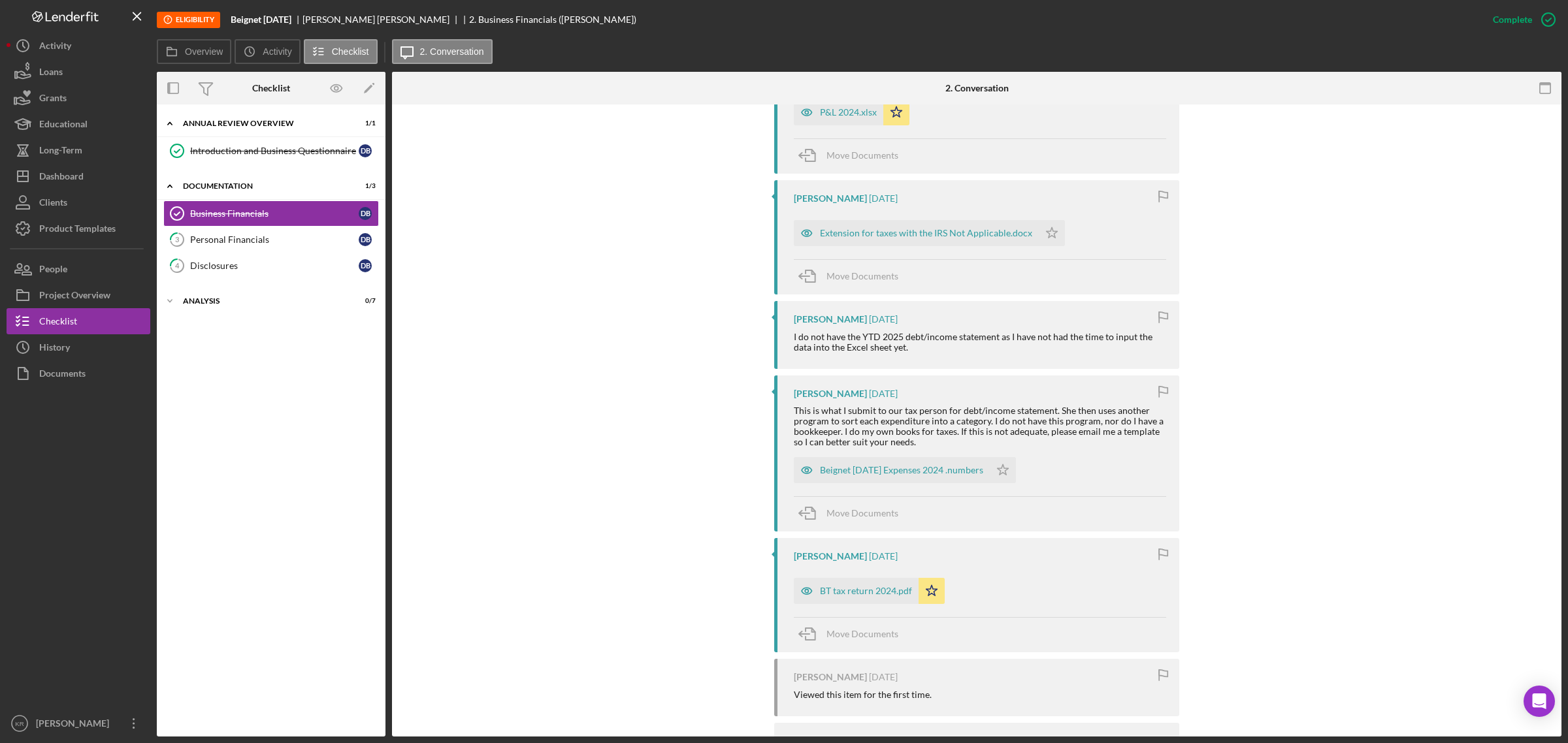
scroll to position [823, 0]
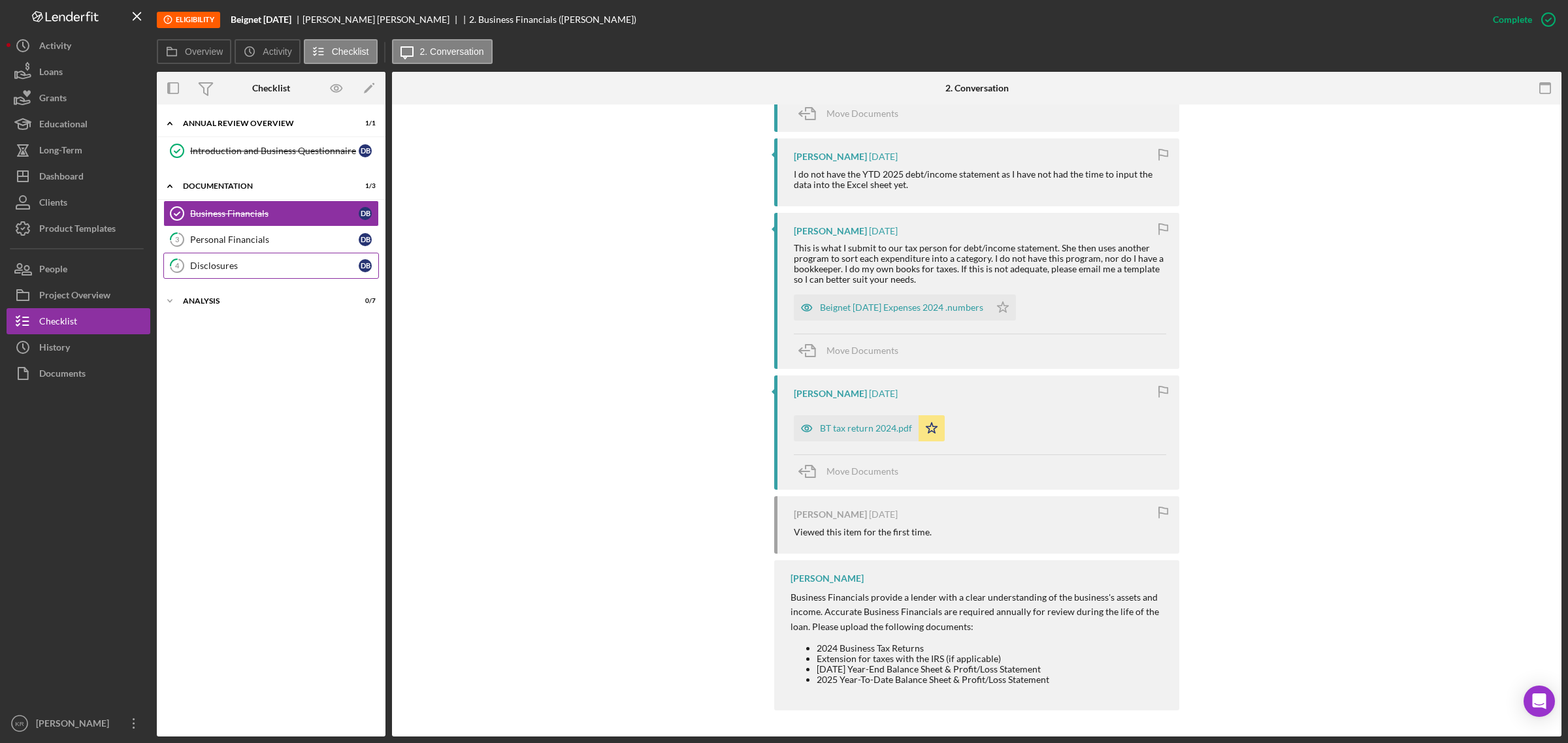
click at [299, 267] on div "Disclosures" at bounding box center [274, 266] width 168 height 11
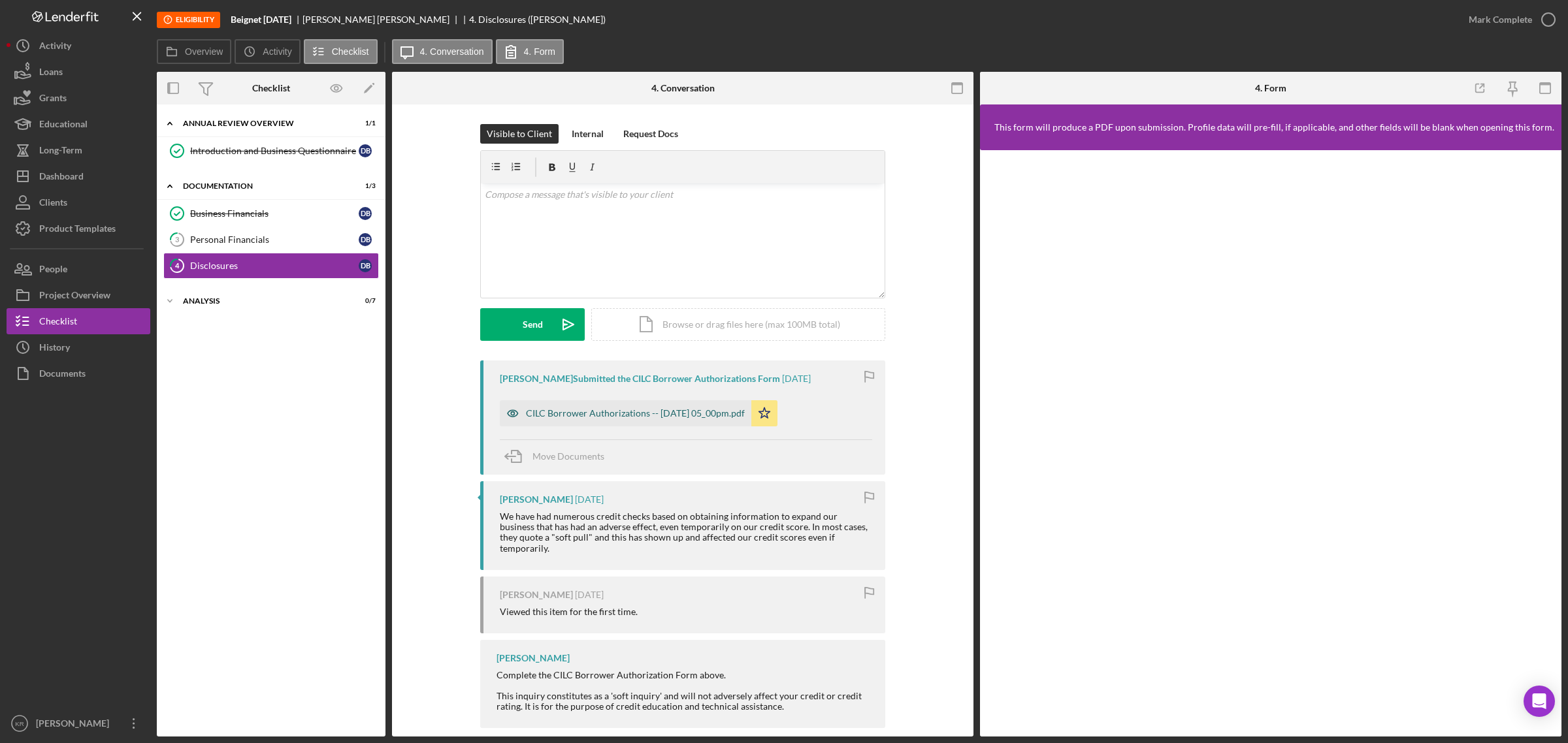
click at [672, 412] on div "CILC Borrower Authorizations -- [DATE] 05_00pm.pdf" at bounding box center [635, 413] width 219 height 11
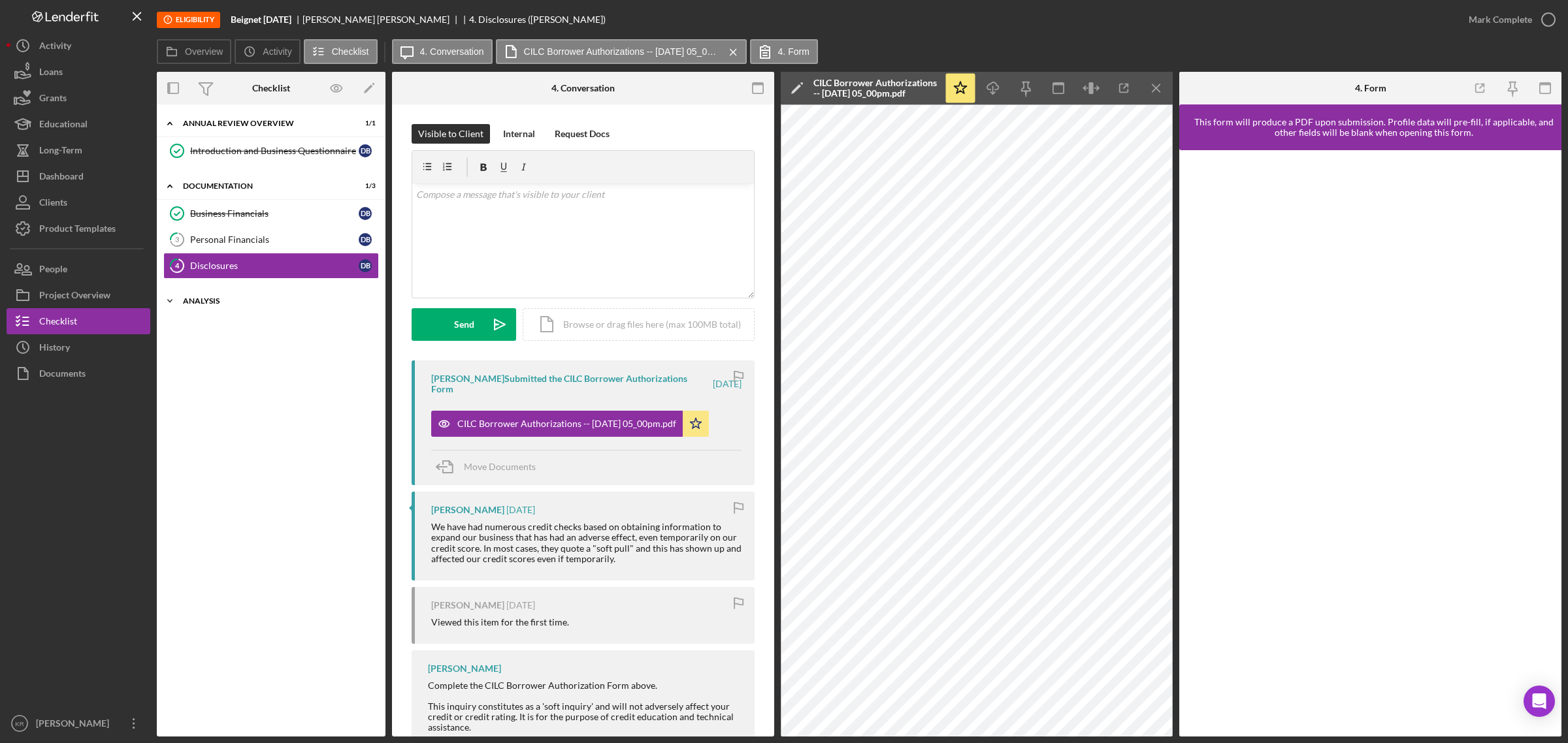
click at [280, 309] on div "Icon/Expander Analysis 0 / 7" at bounding box center [271, 301] width 229 height 26
click at [279, 333] on div "Soft Credit Pull" at bounding box center [283, 328] width 188 height 11
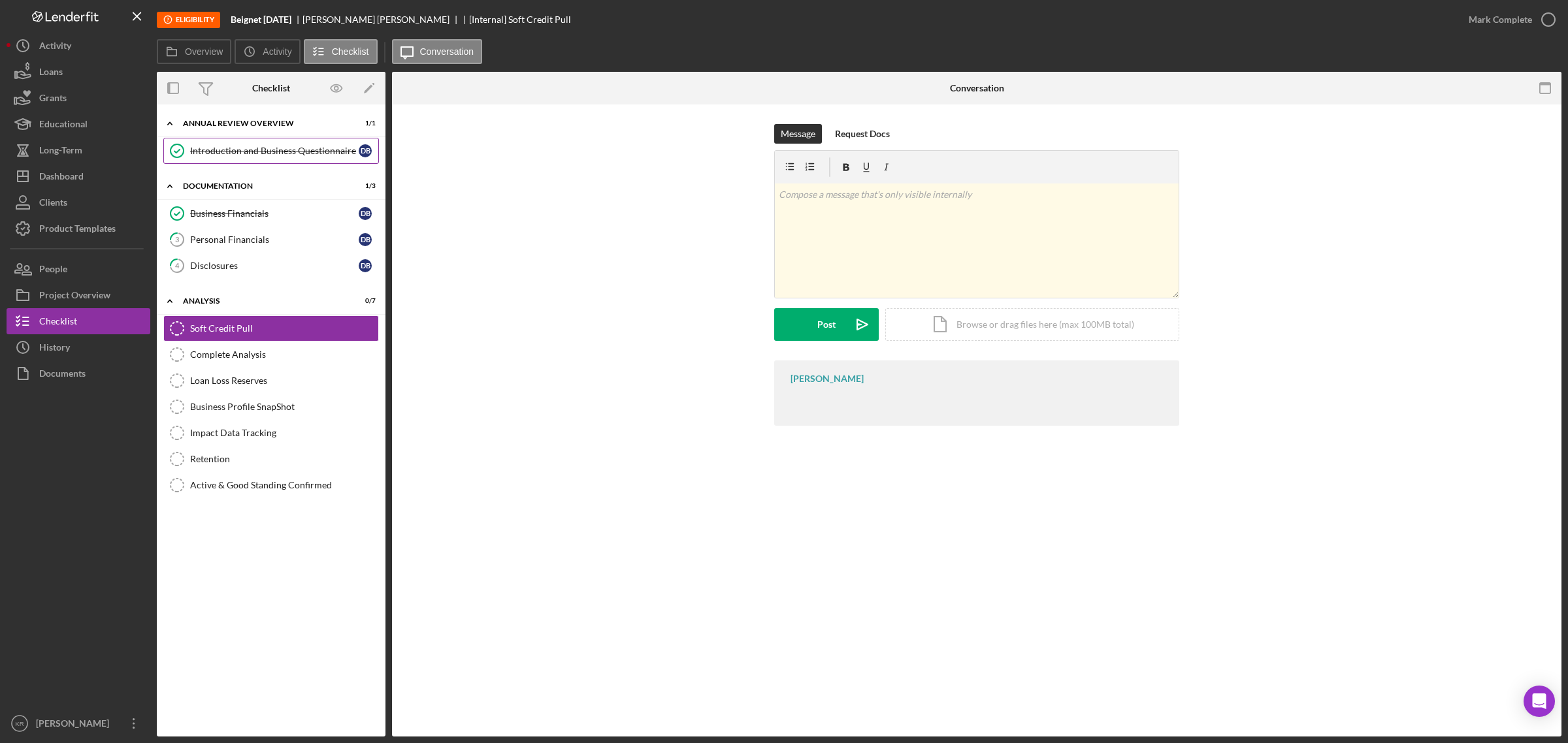
click at [284, 155] on div "Introduction and Business Questionnaire" at bounding box center [274, 151] width 168 height 11
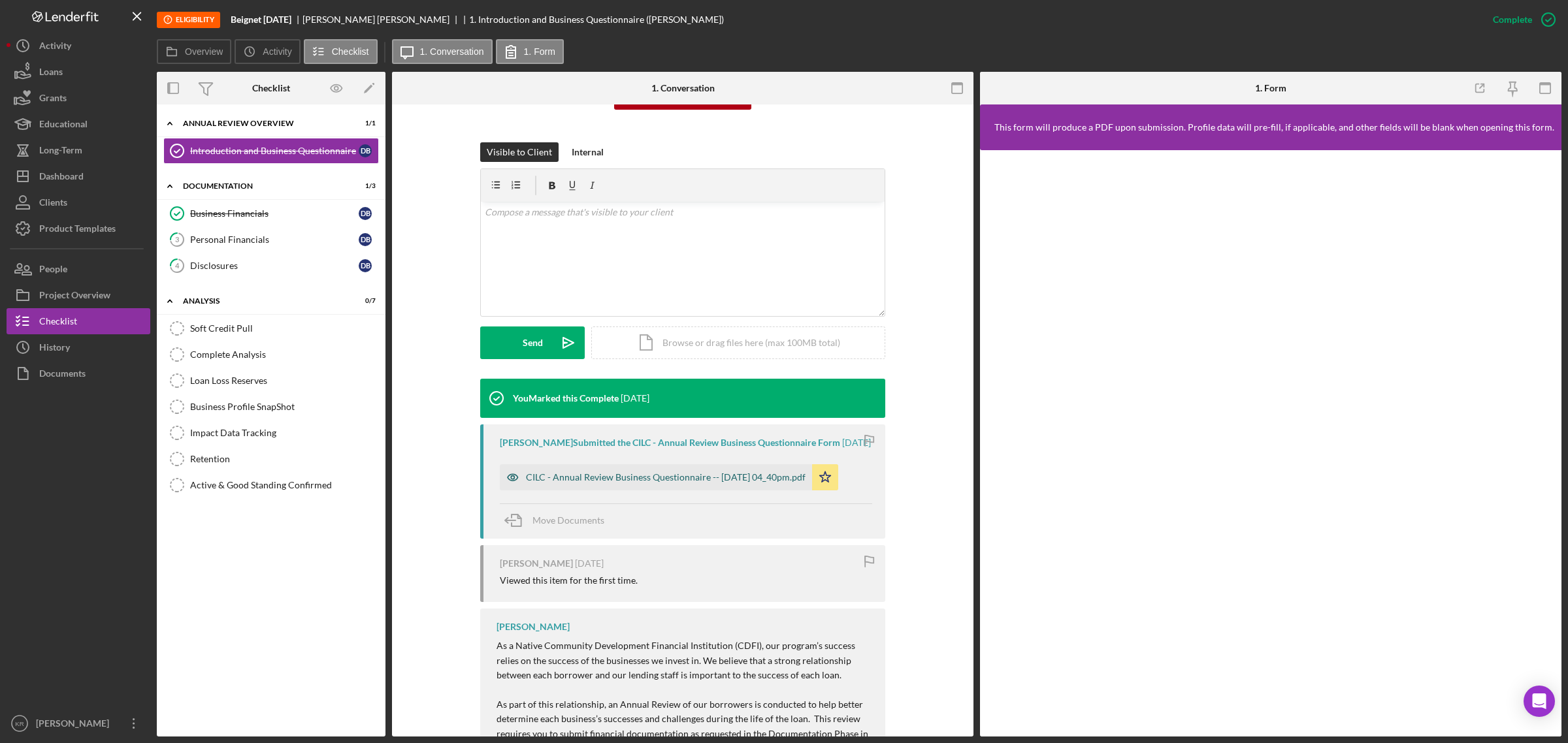
scroll to position [164, 0]
